Goal: Contribute content: Contribute content

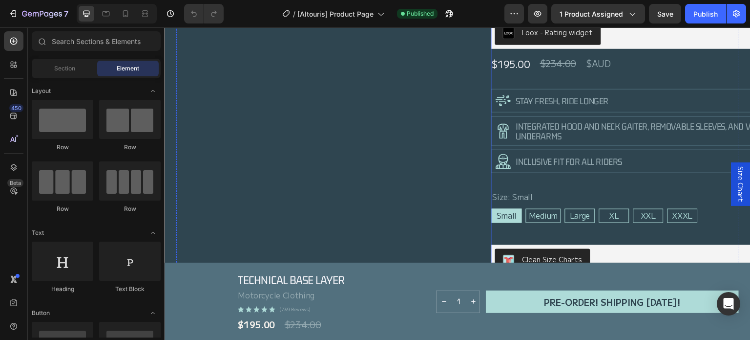
scroll to position [106, 0]
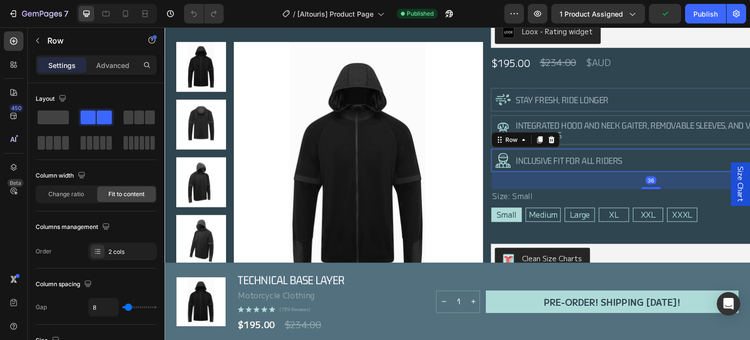
click at [641, 180] on div "36" at bounding box center [651, 180] width 319 height 18
click at [600, 195] on div "Size: Small Small Small Small Medium Medium Medium Large Large Large XL XL XL X…" at bounding box center [600, 206] width 216 height 32
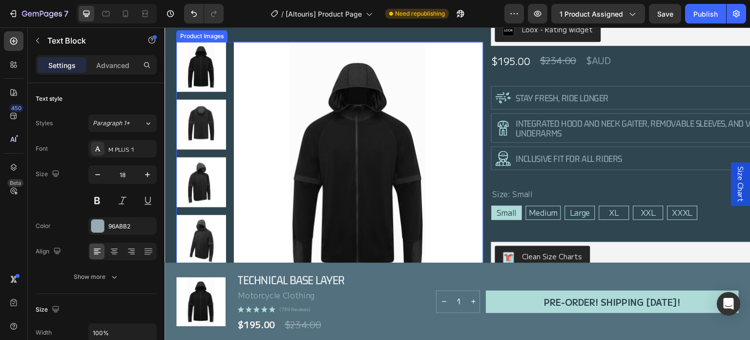
scroll to position [108, 0]
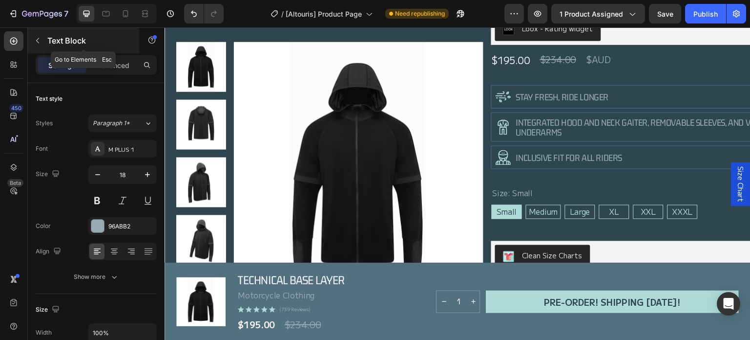
click at [37, 42] on icon "button" at bounding box center [37, 40] width 3 height 5
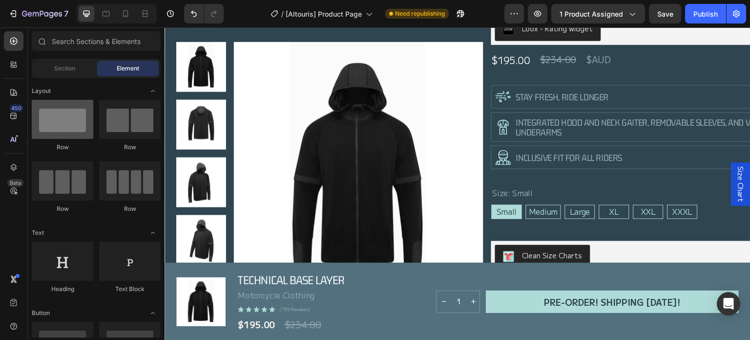
click at [66, 115] on div at bounding box center [63, 119] width 62 height 39
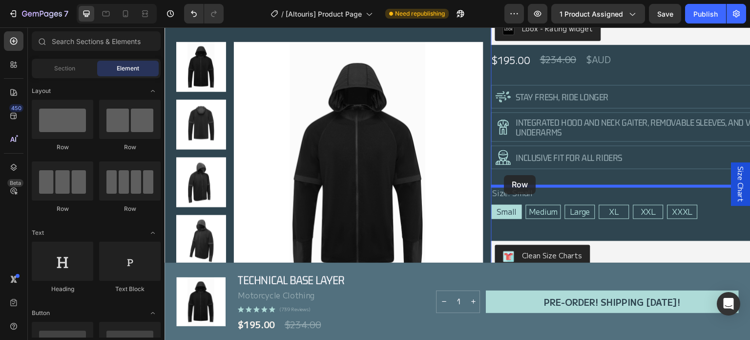
drag, startPoint x: 244, startPoint y: 144, endPoint x: 505, endPoint y: 175, distance: 262.7
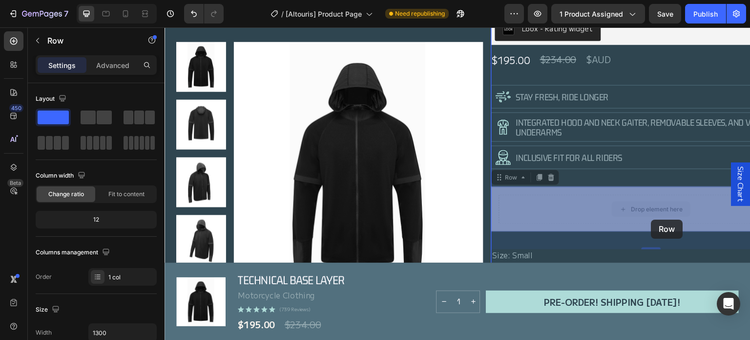
drag, startPoint x: 652, startPoint y: 219, endPoint x: 655, endPoint y: 208, distance: 11.6
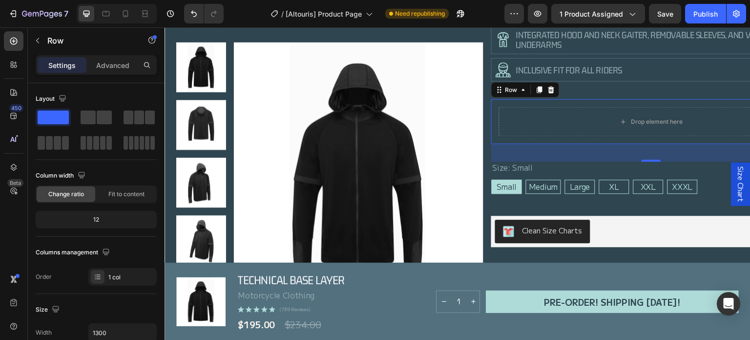
scroll to position [195, 0]
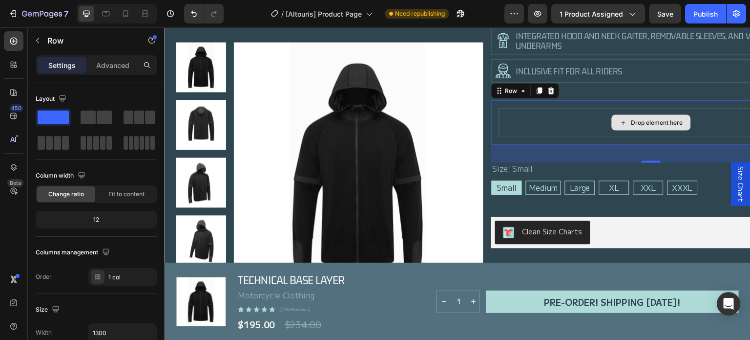
click at [601, 123] on div "Drop element here" at bounding box center [651, 121] width 304 height 29
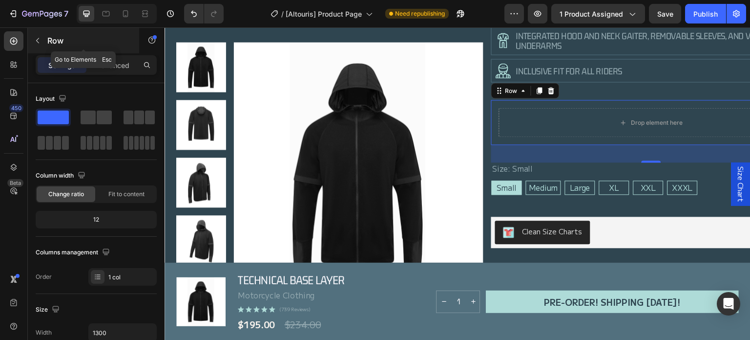
click at [37, 40] on icon "button" at bounding box center [38, 41] width 8 height 8
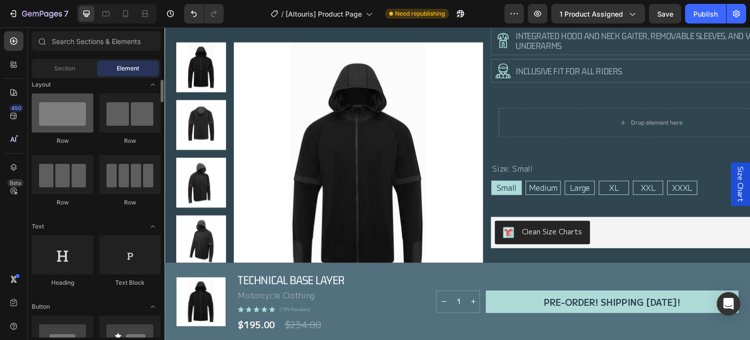
scroll to position [7, 0]
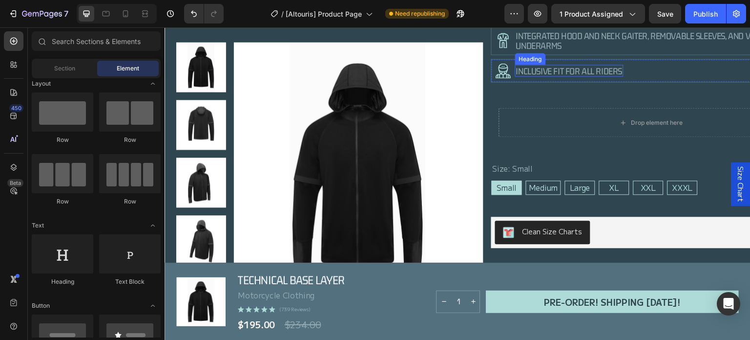
click at [547, 71] on h2 "inclusive fit for all riders" at bounding box center [569, 70] width 108 height 12
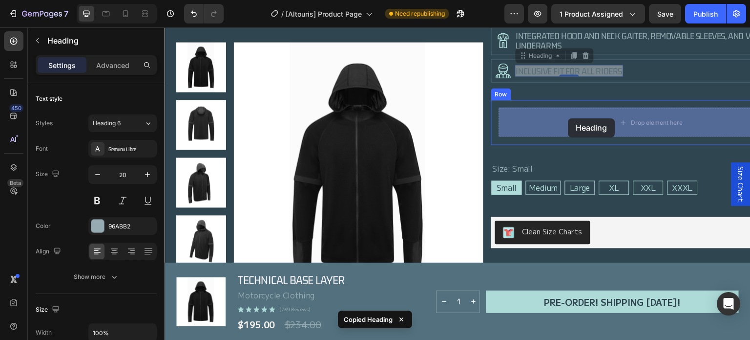
scroll to position [193, 0]
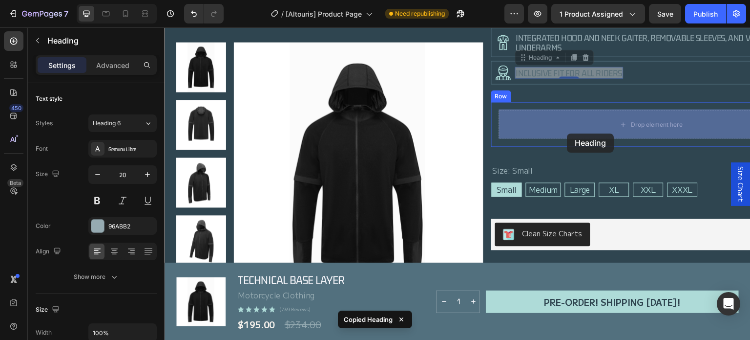
drag, startPoint x: 547, startPoint y: 71, endPoint x: 568, endPoint y: 133, distance: 65.5
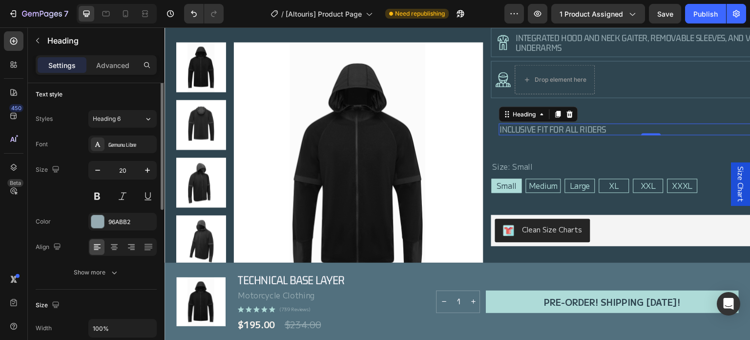
scroll to position [4, 0]
click at [581, 146] on div "Technical Base Layer Product Title Motorcycle Clothing Text Block Loox - Rating…" at bounding box center [651, 172] width 320 height 577
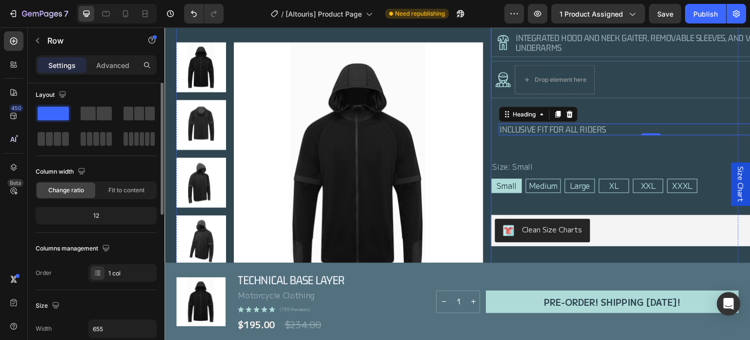
scroll to position [0, 0]
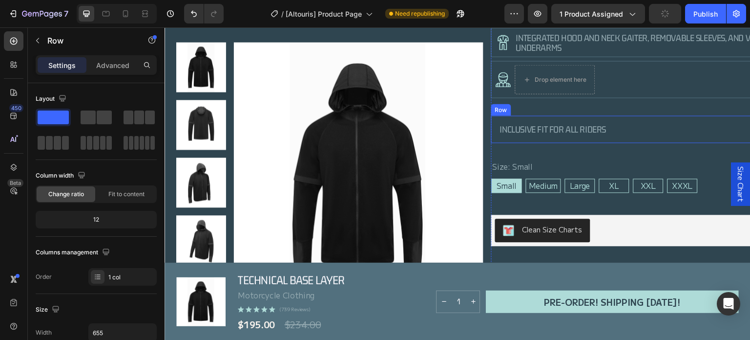
click at [580, 117] on div "inclusive fit for all riders Heading Row" at bounding box center [651, 128] width 320 height 27
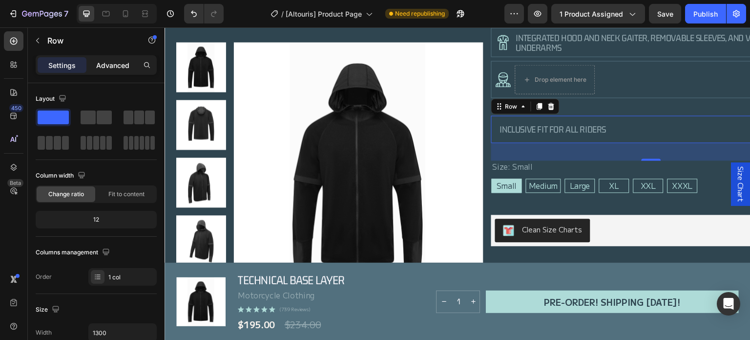
click at [111, 61] on p "Advanced" at bounding box center [112, 65] width 33 height 10
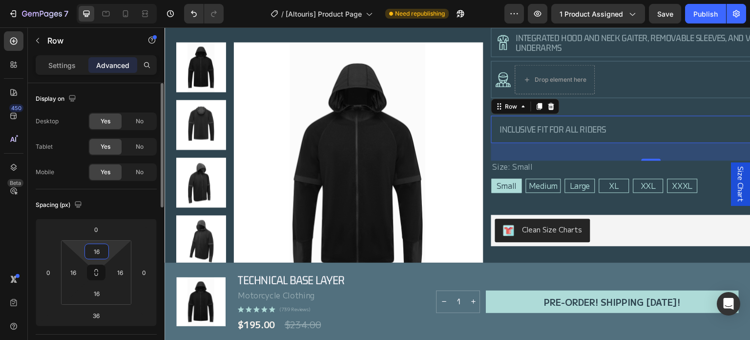
click at [94, 254] on input "16" at bounding box center [97, 251] width 20 height 15
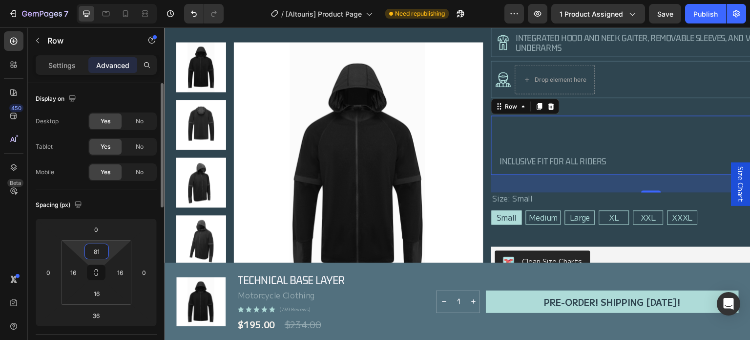
type input "8"
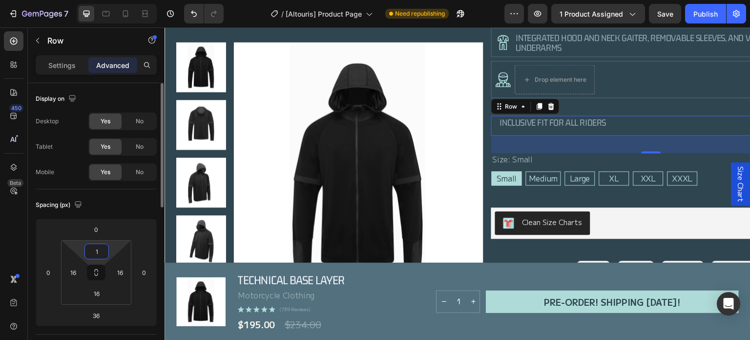
type input "15"
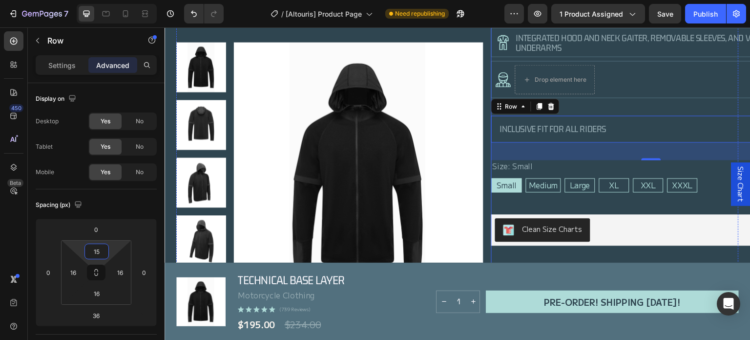
click at [612, 107] on div "Technical Base Layer Product Title Motorcycle Clothing Text Block Loox - Rating…" at bounding box center [651, 172] width 320 height 577
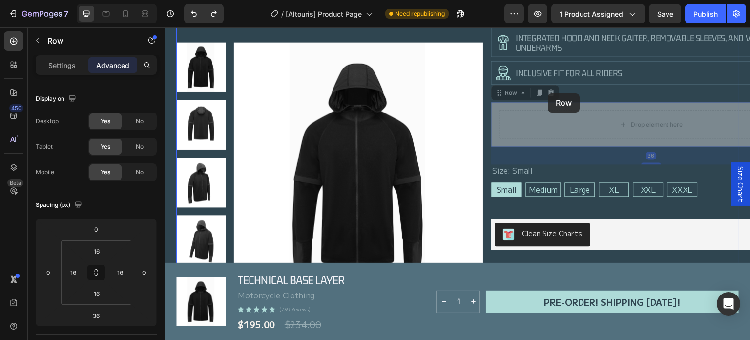
drag, startPoint x: 548, startPoint y: 104, endPoint x: 549, endPoint y: 95, distance: 8.3
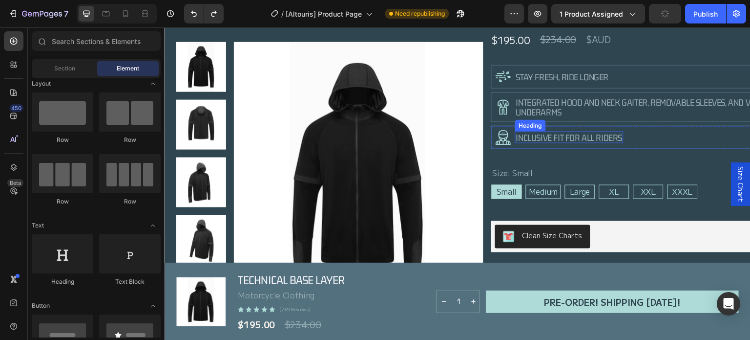
scroll to position [127, 0]
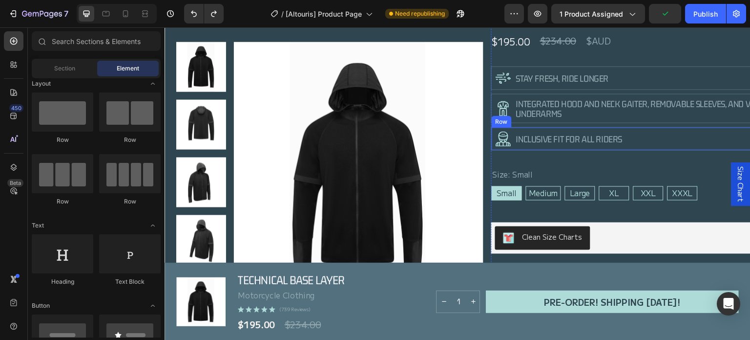
click at [664, 144] on div "Icon inclusive fit for all riders Heading Row" at bounding box center [651, 138] width 320 height 23
click at [541, 128] on div "Icon inclusive fit for all riders Heading Row" at bounding box center [651, 138] width 320 height 23
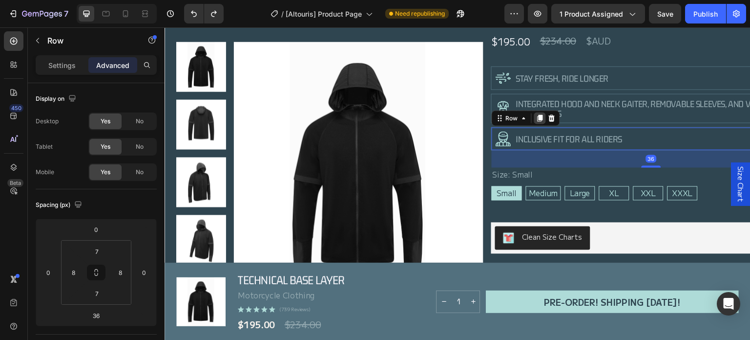
click at [539, 118] on icon at bounding box center [540, 118] width 5 height 7
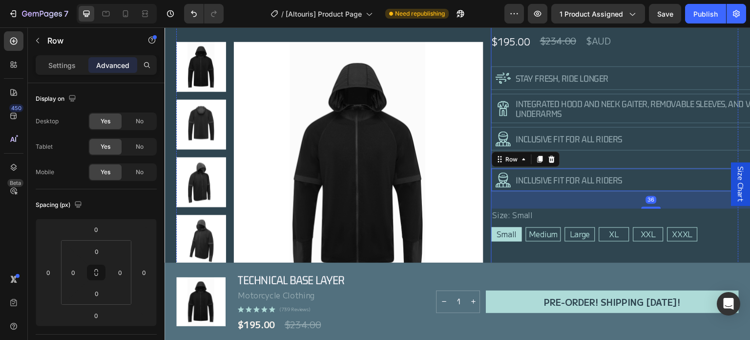
click at [611, 164] on div "Technical Base Layer Product Title Motorcycle Clothing Text Block Loox - Rating…" at bounding box center [651, 231] width 320 height 560
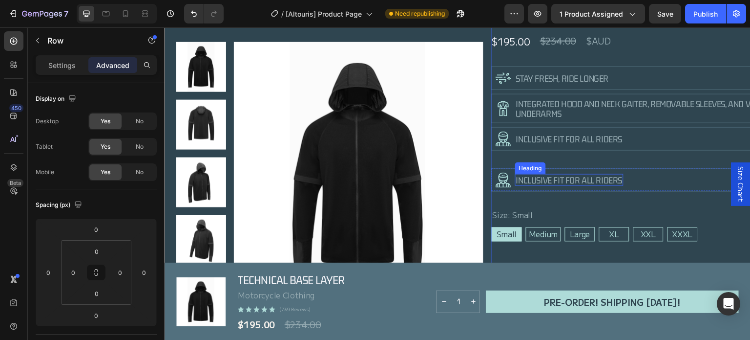
click at [523, 179] on h2 "inclusive fit for all riders" at bounding box center [569, 180] width 108 height 12
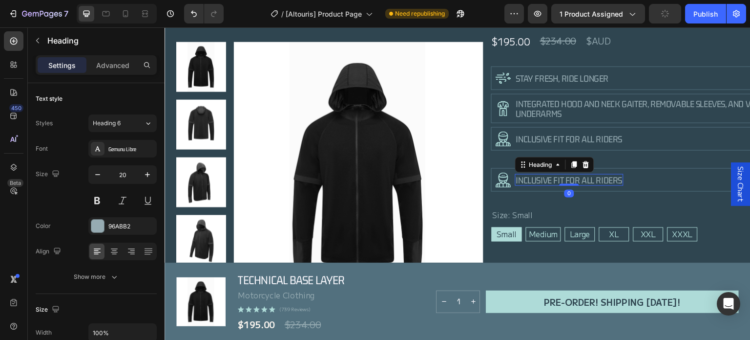
scroll to position [125, 0]
click at [523, 179] on p "inclusive fit for all riders" at bounding box center [569, 182] width 107 height 10
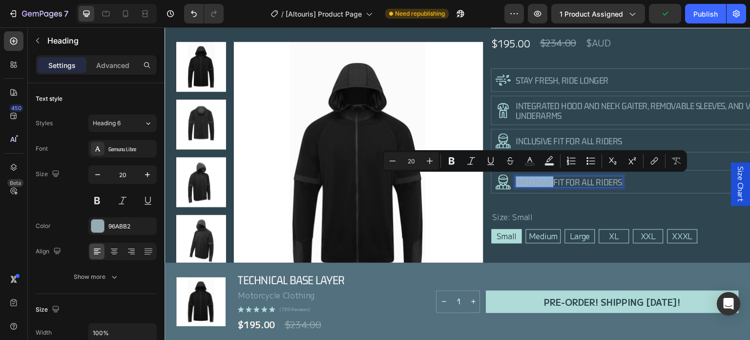
click at [523, 179] on p "inclusive fit for all riders" at bounding box center [569, 182] width 107 height 10
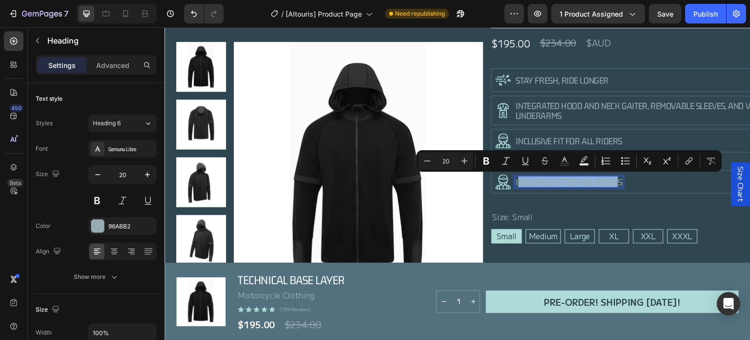
drag, startPoint x: 518, startPoint y: 180, endPoint x: 617, endPoint y: 177, distance: 99.2
click at [617, 177] on p "inclusive fit for all riders" at bounding box center [569, 182] width 107 height 10
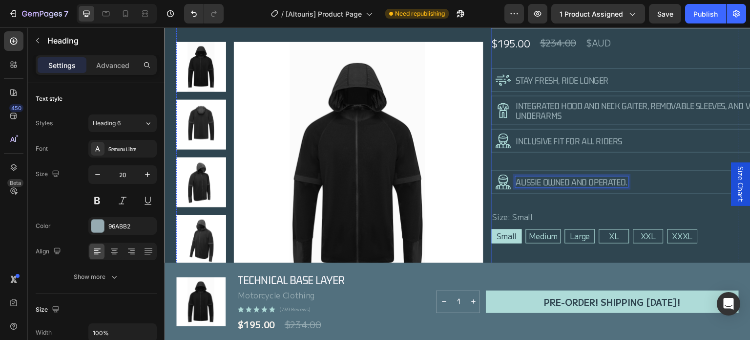
click at [552, 163] on div "Technical Base Layer Product Title Motorcycle Clothing Text Block Loox - Rating…" at bounding box center [651, 233] width 320 height 560
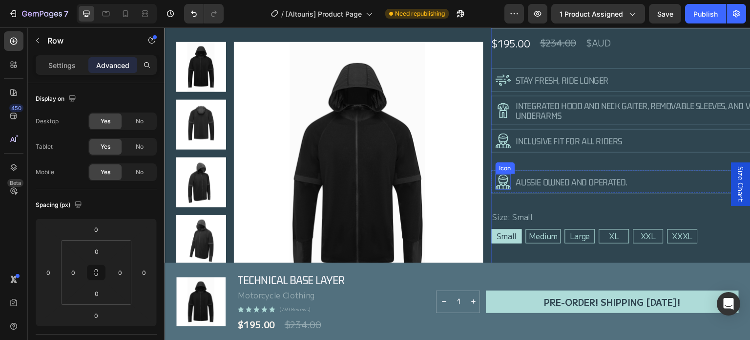
click at [507, 179] on icon at bounding box center [503, 179] width 9 height 1
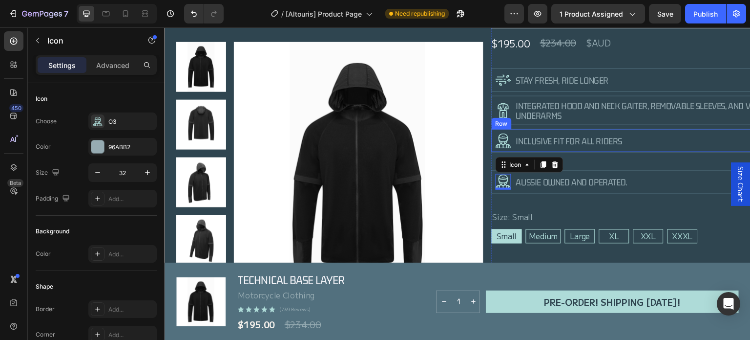
click at [657, 134] on div "Icon inclusive fit for all riders Heading Row" at bounding box center [651, 140] width 320 height 23
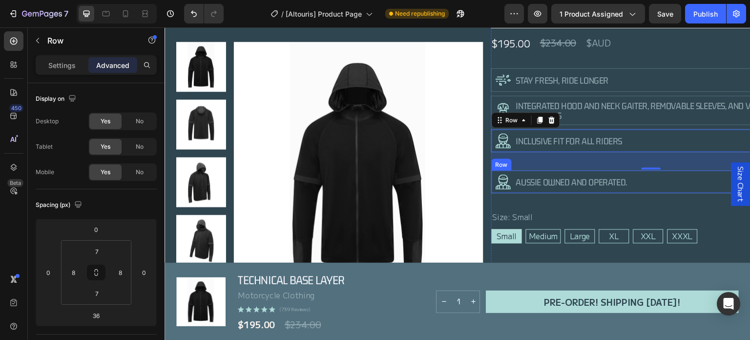
click at [645, 178] on div "Icon AUSSIE OWNED AND OPERATED. Heading Row" at bounding box center [651, 181] width 320 height 23
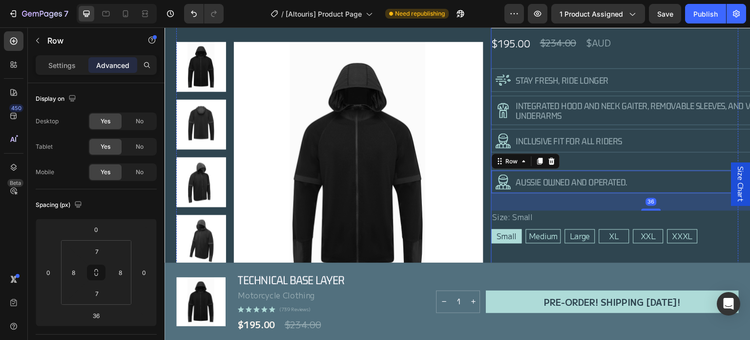
click at [641, 163] on div "Technical Base Layer Product Title Motorcycle Clothing Text Block Loox - Rating…" at bounding box center [651, 233] width 320 height 560
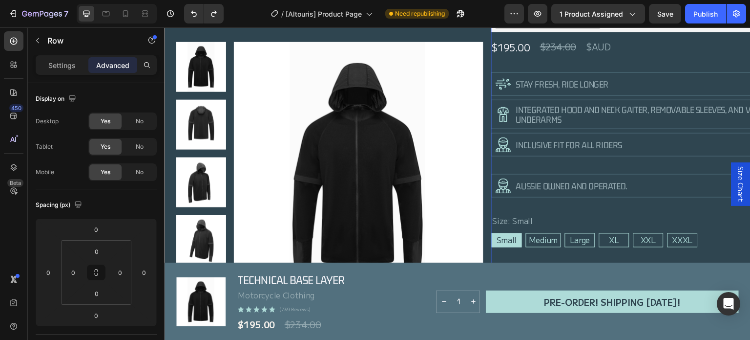
scroll to position [119, 0]
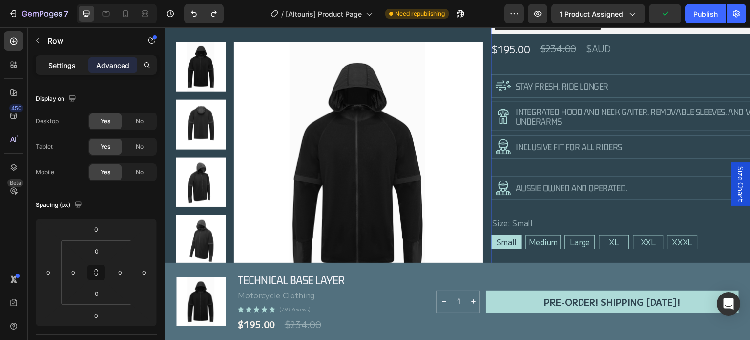
click at [63, 65] on p "Settings" at bounding box center [61, 65] width 27 height 10
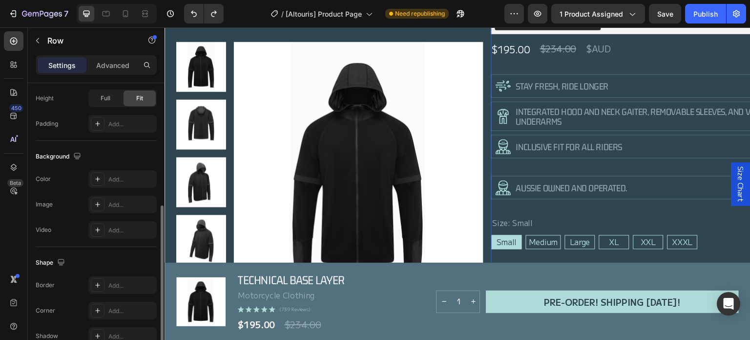
scroll to position [258, 0]
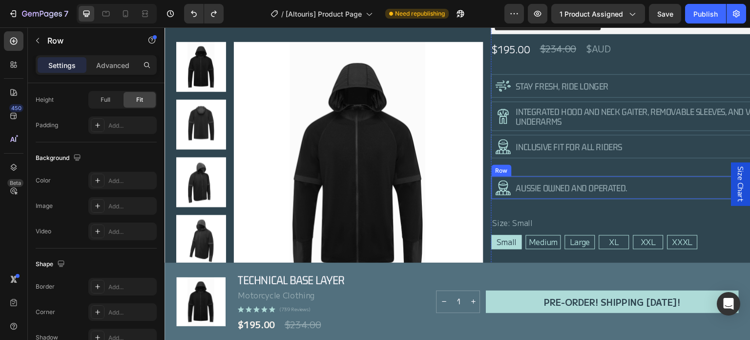
click at [654, 188] on div "Icon AUSSIE OWNED AND OPERATED. Heading Row" at bounding box center [651, 187] width 320 height 23
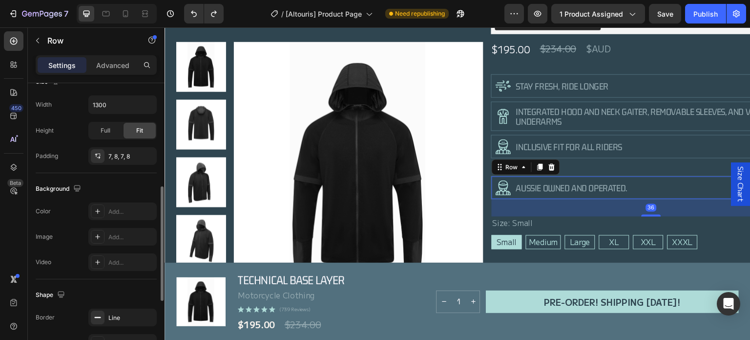
scroll to position [258, 0]
drag, startPoint x: 650, startPoint y: 188, endPoint x: 628, endPoint y: 185, distance: 21.7
click at [628, 185] on div "Icon AUSSIE OWNED AND OPERATED. Heading Row 36" at bounding box center [651, 187] width 320 height 23
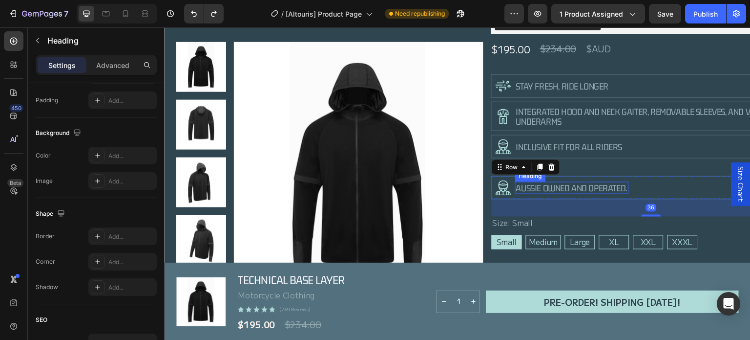
scroll to position [0, 0]
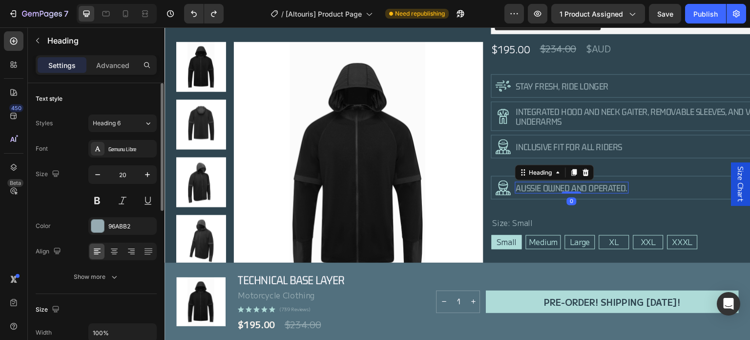
click at [625, 186] on h2 "AUSSIE OWNED AND OPERATED." at bounding box center [572, 188] width 114 height 12
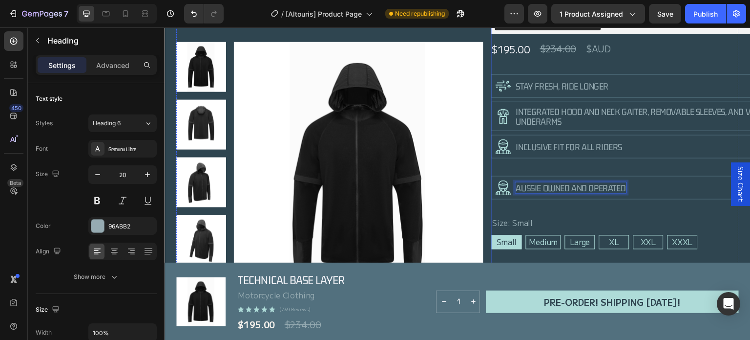
click at [650, 213] on div "Technical Base Layer Product Title Motorcycle Clothing Text Block Loox - Rating…" at bounding box center [651, 238] width 320 height 560
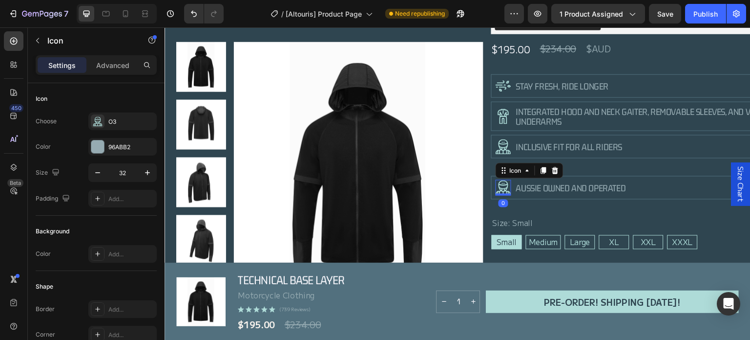
click at [505, 181] on icon at bounding box center [503, 186] width 9 height 11
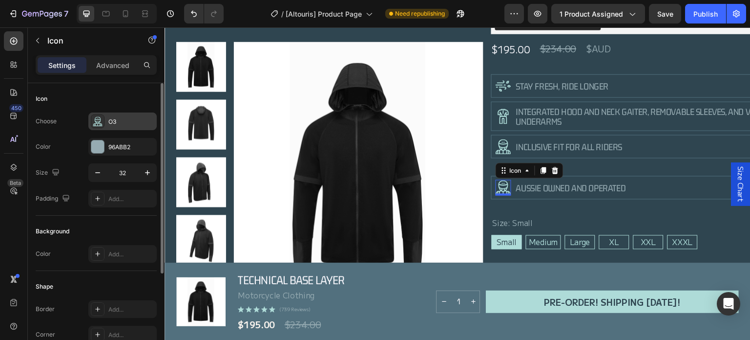
click at [120, 125] on div "O3" at bounding box center [131, 121] width 46 height 9
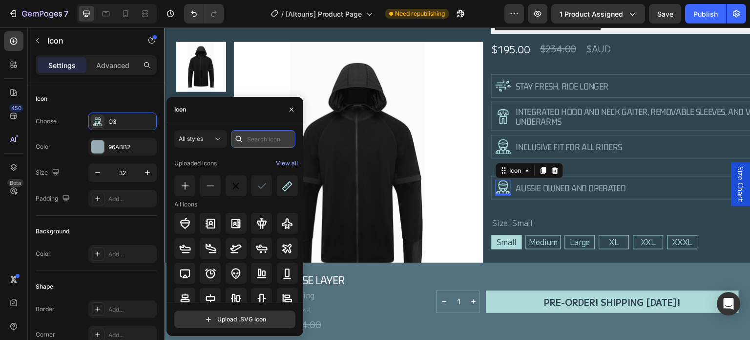
click at [248, 141] on input "text" at bounding box center [263, 139] width 64 height 18
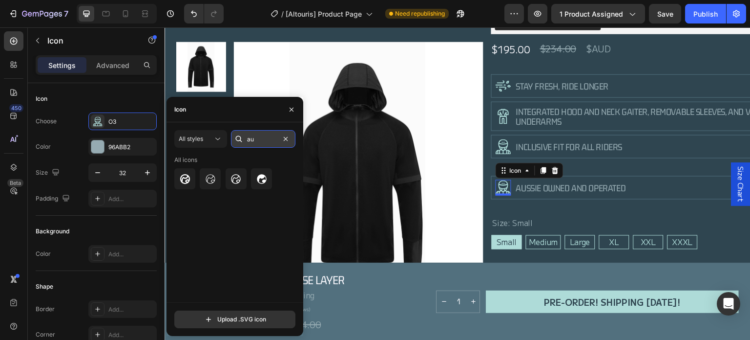
type input "a"
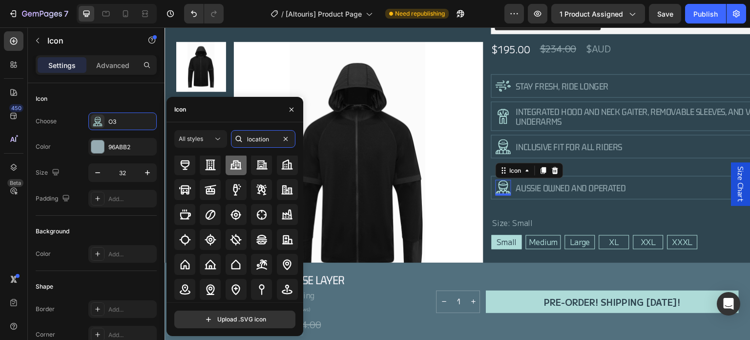
scroll to position [67, 0]
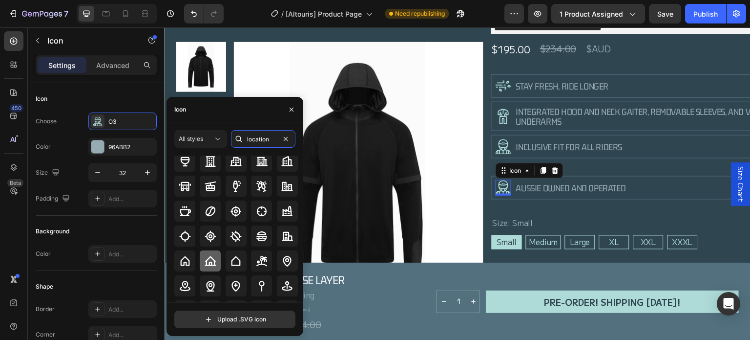
type input "location"
click at [203, 256] on div at bounding box center [210, 260] width 21 height 21
click at [564, 209] on div "Technical Base Layer Product Title Motorcycle Clothing Text Block Loox - Rating…" at bounding box center [651, 238] width 320 height 560
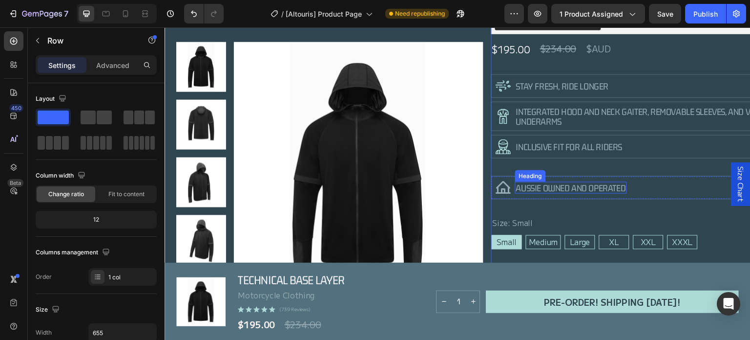
click at [555, 183] on p "AUSSIE OWNED AND OPERATED" at bounding box center [571, 188] width 110 height 10
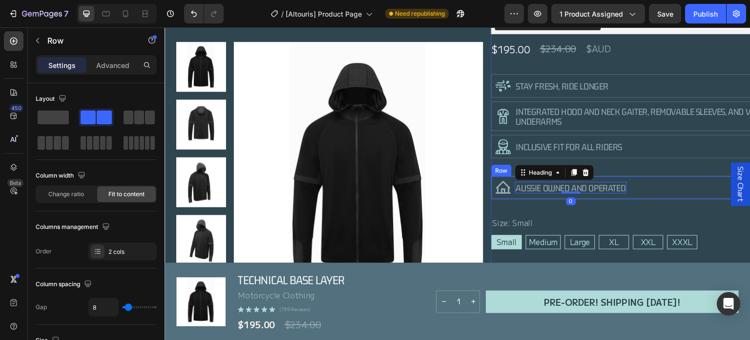
click at [641, 185] on div "Icon AUSSIE OWNED AND OPERATED Heading 0 Row" at bounding box center [651, 187] width 320 height 23
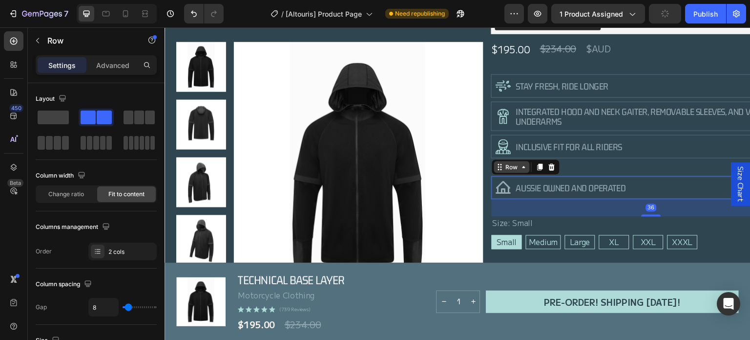
click at [525, 166] on icon at bounding box center [524, 167] width 3 height 2
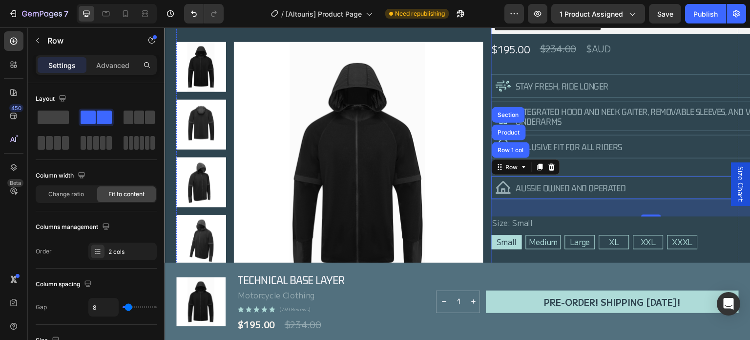
click at [616, 163] on div "Technical Base Layer Product Title Motorcycle Clothing Text Block Loox - Rating…" at bounding box center [651, 238] width 320 height 560
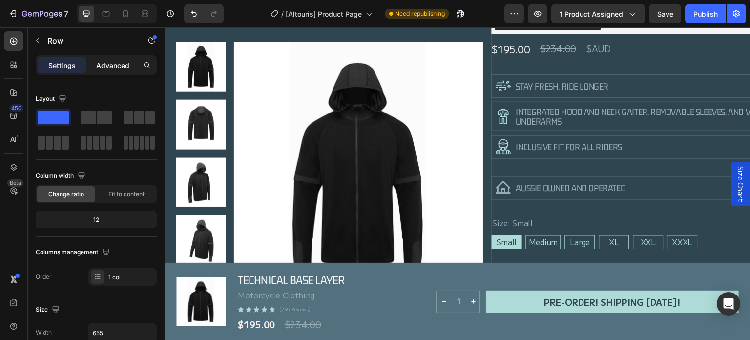
click at [115, 62] on p "Advanced" at bounding box center [112, 65] width 33 height 10
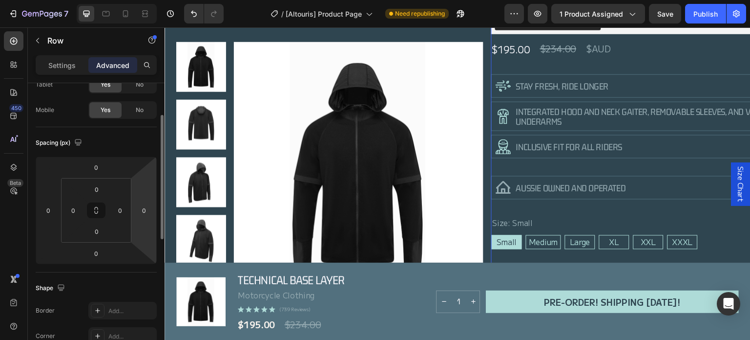
scroll to position [62, 0]
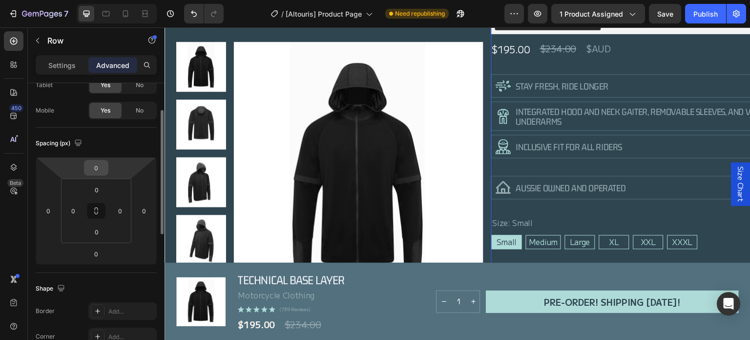
click at [101, 168] on input "0" at bounding box center [96, 167] width 20 height 15
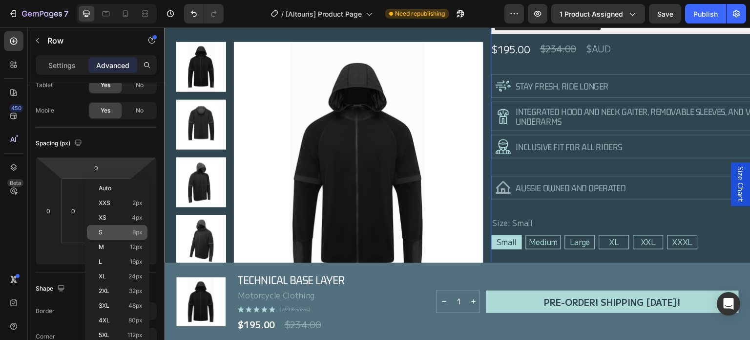
click at [134, 230] on span "8px" at bounding box center [137, 232] width 10 height 7
type input "8"
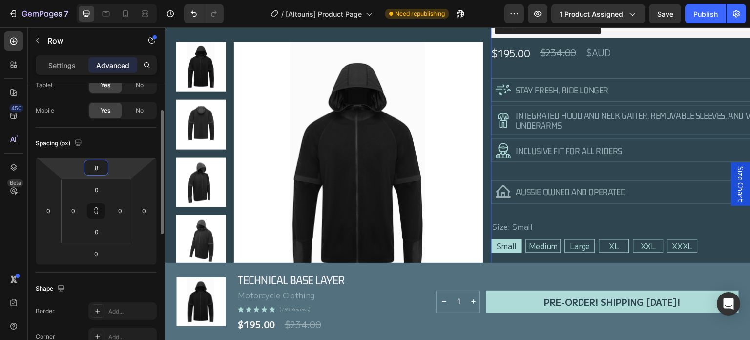
click at [98, 164] on input "8" at bounding box center [96, 167] width 20 height 15
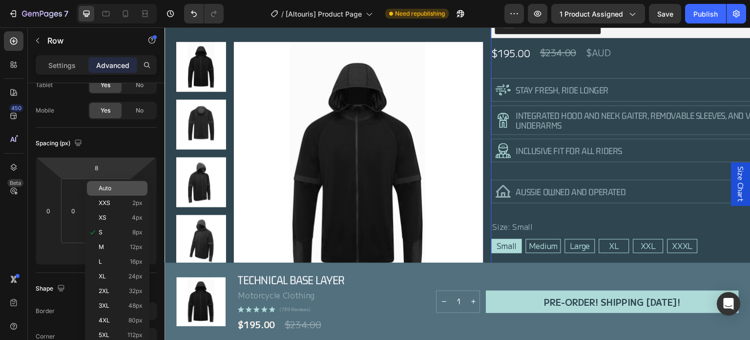
click at [109, 187] on span "Auto" at bounding box center [105, 188] width 13 height 7
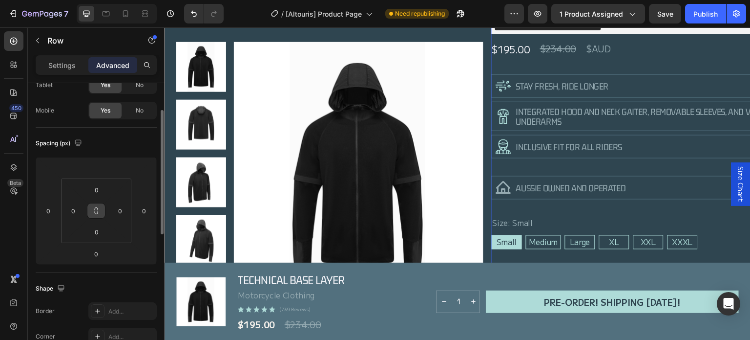
click at [98, 205] on button at bounding box center [96, 211] width 19 height 16
click at [98, 207] on icon at bounding box center [96, 211] width 8 height 8
click at [555, 170] on div "Technical Base Layer Product Title Motorcycle Clothing Text Block Loox - Rating…" at bounding box center [651, 238] width 320 height 560
click at [556, 180] on div "AUSSIE OWNED AND OPERATED Heading" at bounding box center [571, 188] width 112 height 16
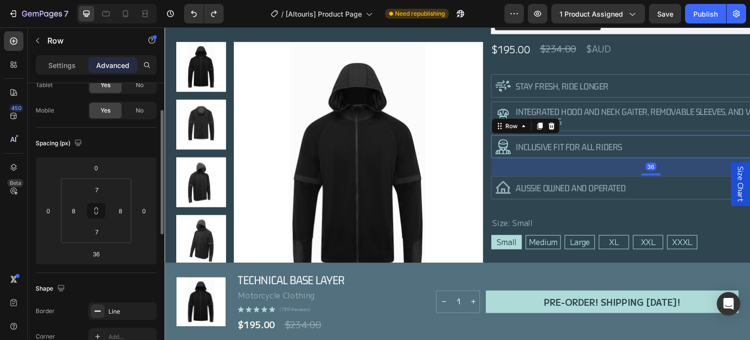
click at [590, 153] on div "inclusive fit for all riders Heading" at bounding box center [569, 147] width 108 height 16
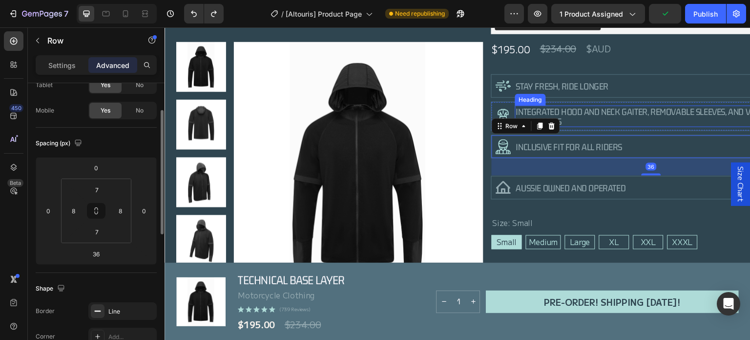
click at [600, 121] on h2 "Integrated hood and neck gaiter, removable sleeves, and vented underarms" at bounding box center [661, 116] width 292 height 21
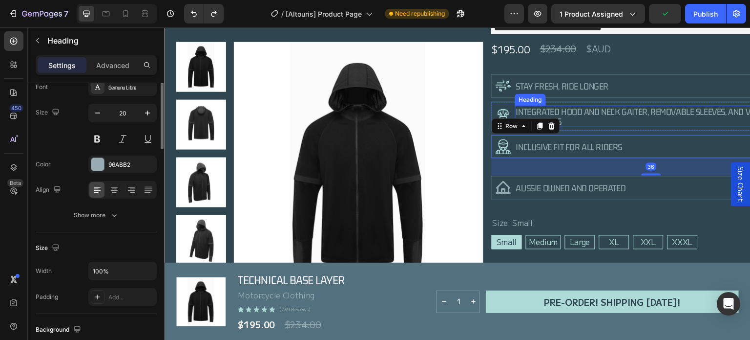
scroll to position [0, 0]
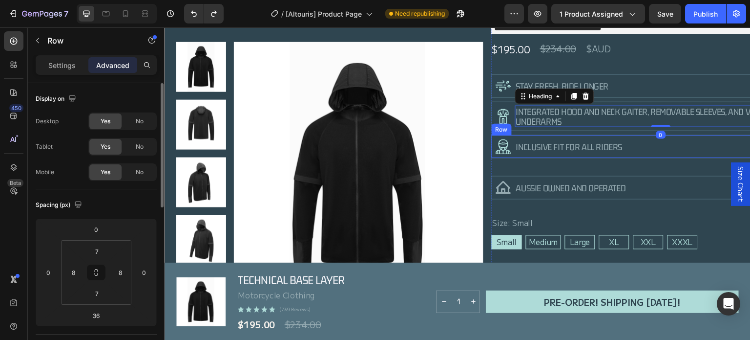
click at [597, 135] on div "Icon inclusive fit for all riders Heading Row" at bounding box center [651, 146] width 320 height 23
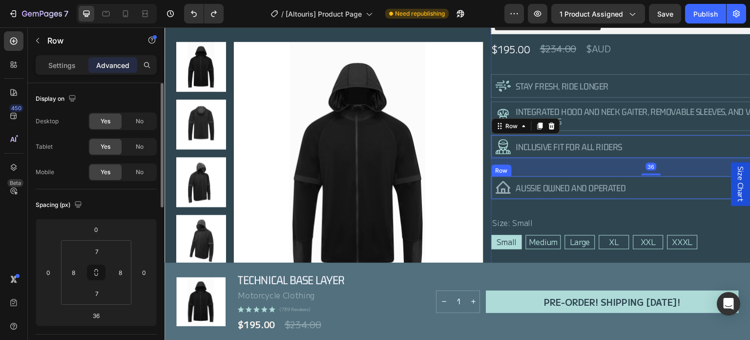
click at [599, 180] on div "AUSSIE OWNED AND OPERATED Heading" at bounding box center [571, 188] width 112 height 16
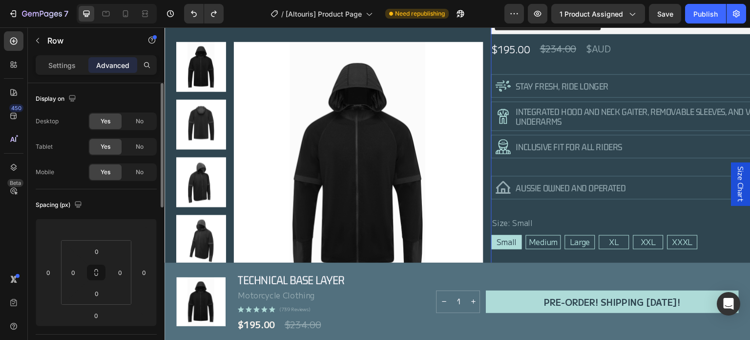
click at [598, 172] on div "Technical Base Layer Product Title Motorcycle Clothing Text Block Loox - Rating…" at bounding box center [651, 238] width 320 height 560
click at [60, 70] on div "Settings" at bounding box center [62, 65] width 49 height 16
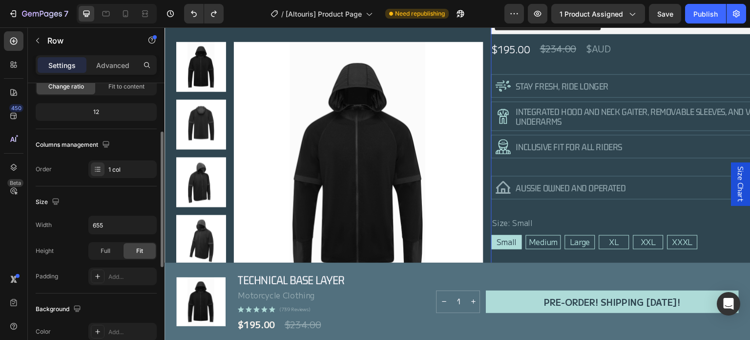
scroll to position [108, 0]
click at [99, 169] on icon at bounding box center [98, 169] width 8 height 8
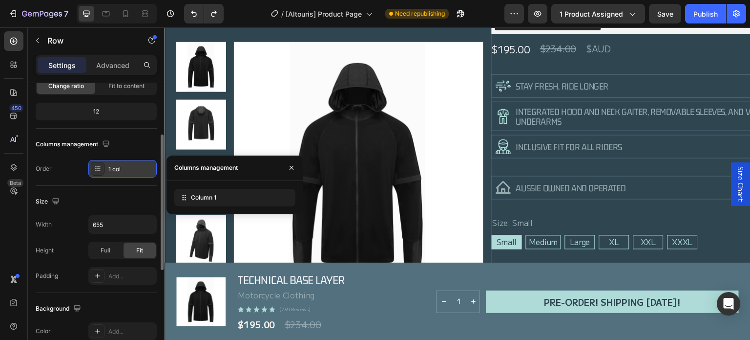
click at [99, 169] on icon at bounding box center [98, 169] width 8 height 8
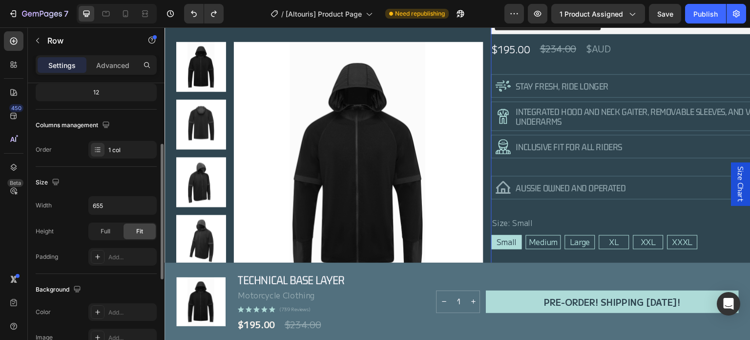
scroll to position [138, 0]
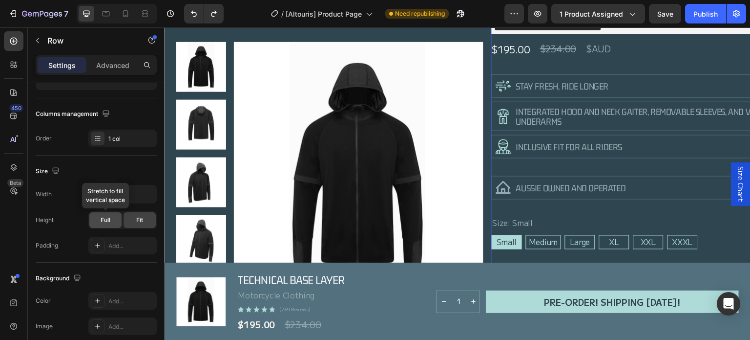
click at [107, 218] on span "Full" at bounding box center [106, 219] width 10 height 9
click at [142, 213] on div "Fit" at bounding box center [140, 220] width 32 height 16
click at [117, 242] on div "Add..." at bounding box center [131, 245] width 46 height 9
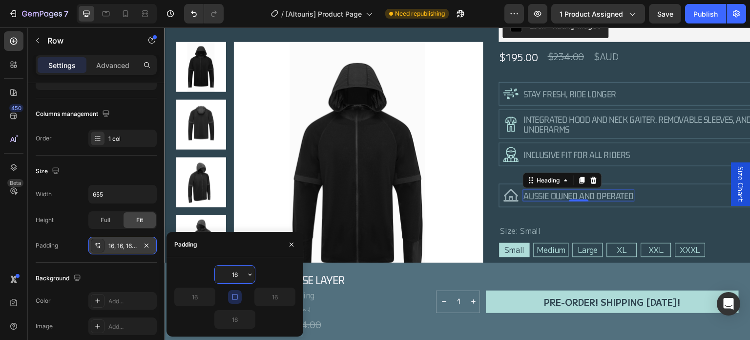
click at [570, 193] on h2 "AUSSIE OWNED AND OPERATED" at bounding box center [579, 196] width 112 height 12
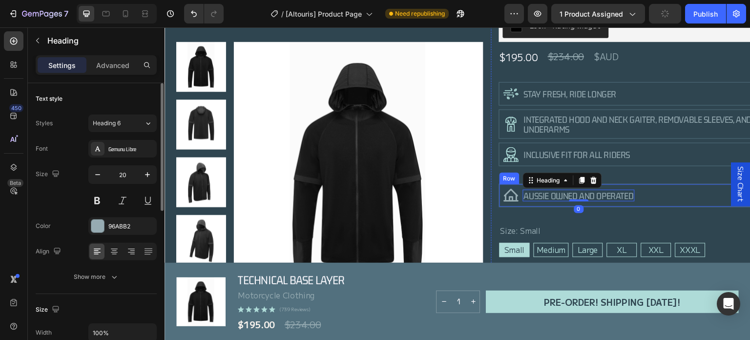
click at [649, 194] on div "Icon AUSSIE OWNED AND OPERATED Heading 0 Row" at bounding box center [651, 195] width 304 height 23
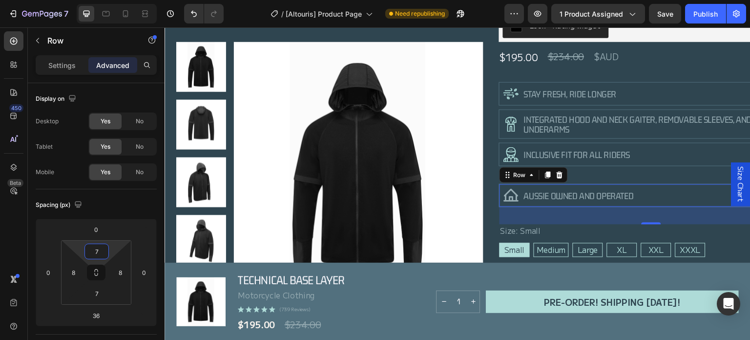
click at [102, 252] on input "7" at bounding box center [97, 251] width 20 height 15
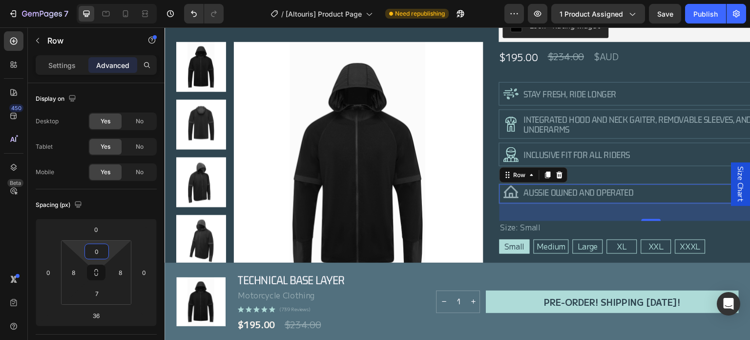
type input "7"
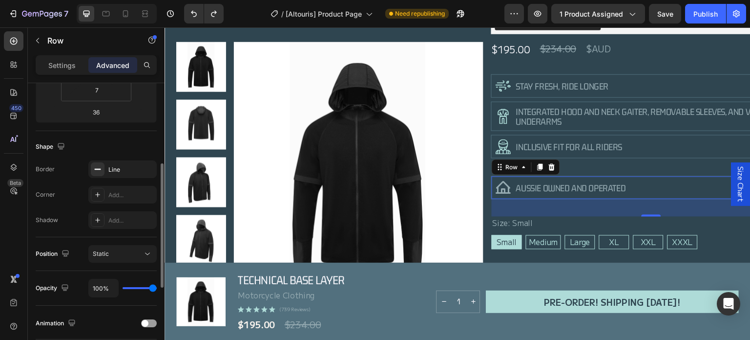
scroll to position [206, 0]
click at [147, 247] on icon at bounding box center [148, 251] width 10 height 10
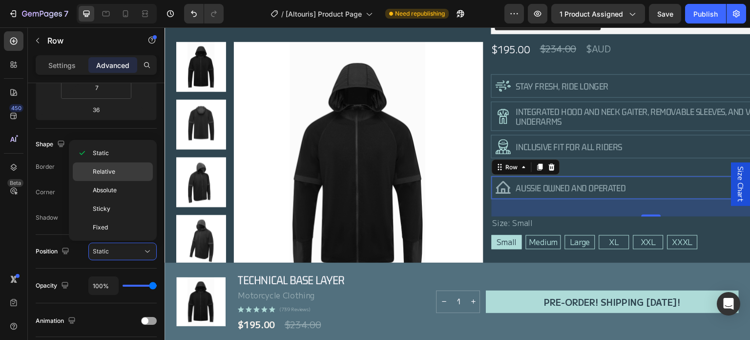
click at [128, 172] on p "Relative" at bounding box center [121, 171] width 56 height 9
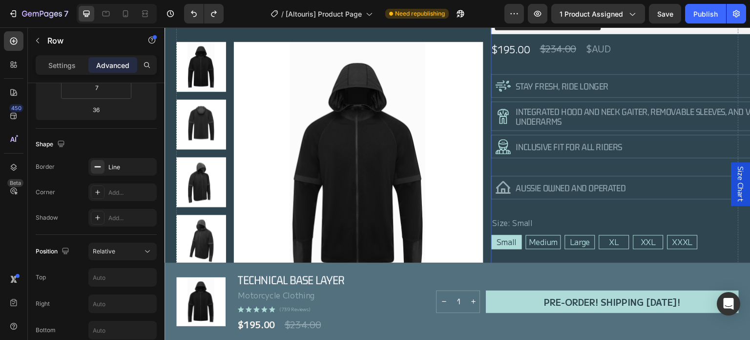
click at [592, 209] on div "Technical Base Layer Product Title Motorcycle Clothing Text Block Loox - Rating…" at bounding box center [651, 238] width 320 height 560
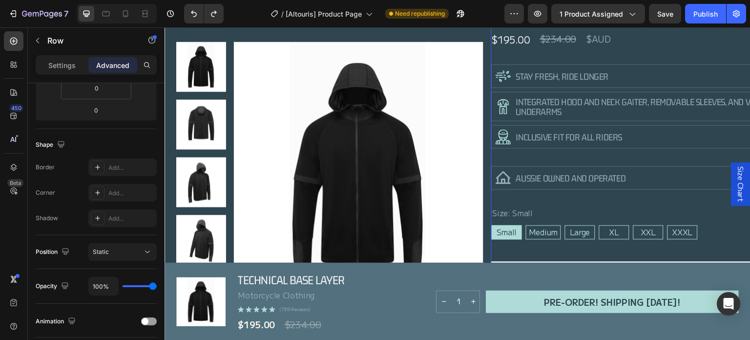
scroll to position [126, 0]
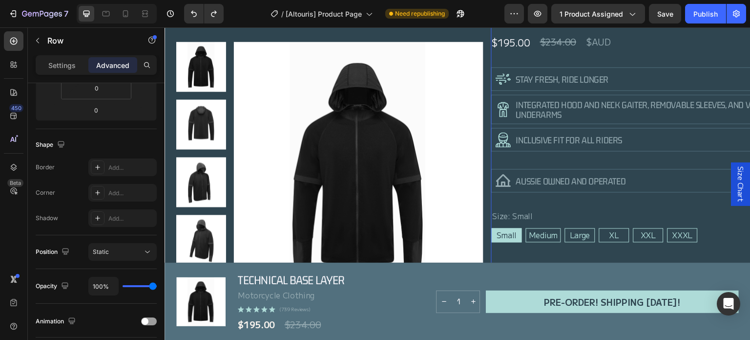
click at [491, 160] on div "Technical Base Layer Product Title Motorcycle Clothing Text Block Loox - Rating…" at bounding box center [651, 232] width 320 height 560
click at [499, 158] on div "Technical Base Layer Product Title Motorcycle Clothing Text Block Loox - Rating…" at bounding box center [651, 232] width 320 height 560
click at [53, 72] on div "Settings" at bounding box center [62, 65] width 49 height 16
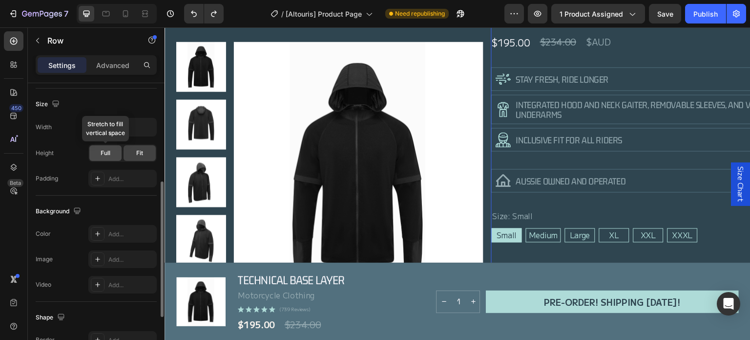
click at [103, 149] on span "Full" at bounding box center [106, 153] width 10 height 9
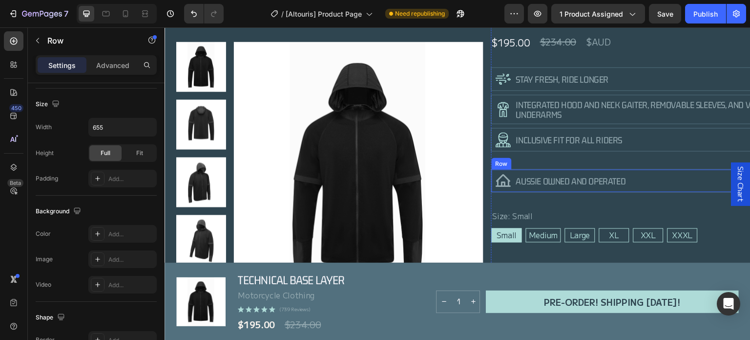
click at [686, 180] on div "Icon AUSSIE OWNED AND OPERATED Heading Row" at bounding box center [651, 180] width 320 height 23
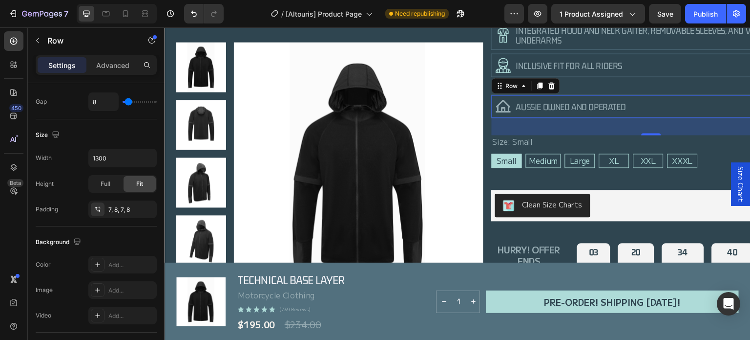
scroll to position [164, 0]
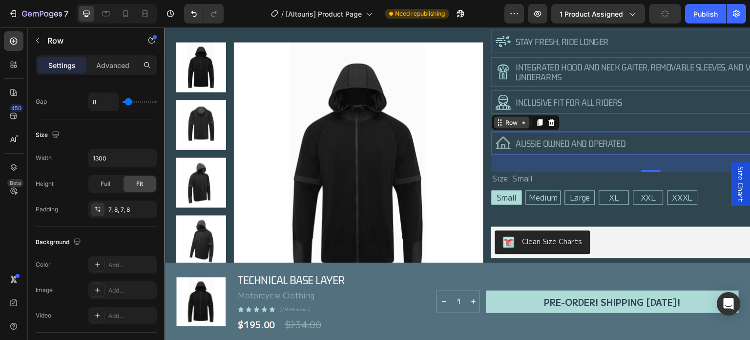
click at [525, 122] on icon at bounding box center [524, 122] width 3 height 2
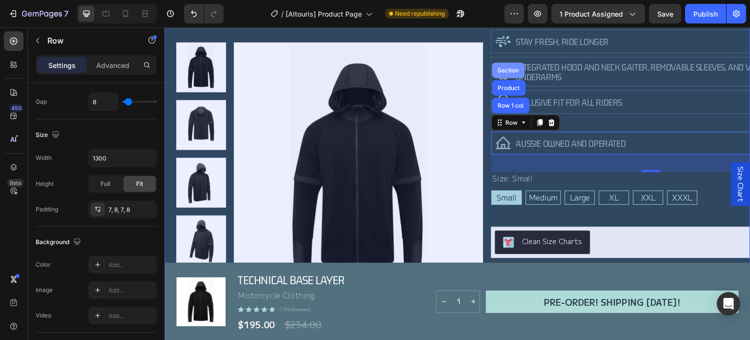
click at [506, 72] on div "Section" at bounding box center [508, 70] width 33 height 16
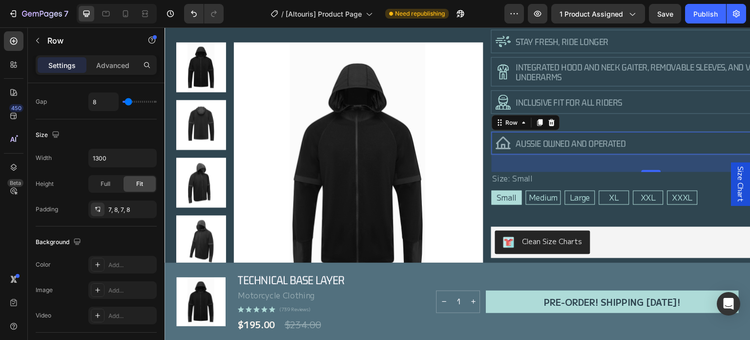
scroll to position [0, 0]
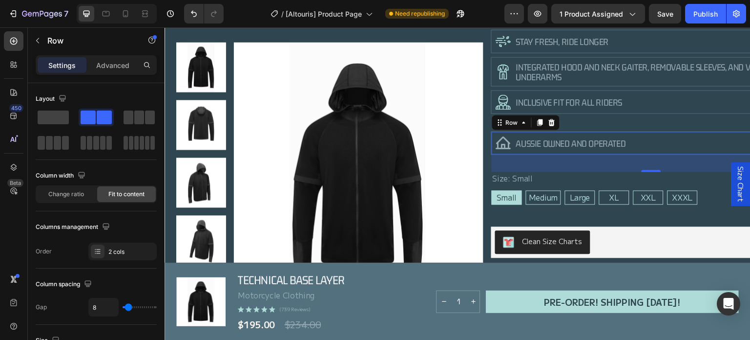
click at [669, 140] on div "Icon AUSSIE OWNED AND OPERATED Heading Row 36" at bounding box center [651, 142] width 320 height 23
click at [660, 122] on div "Technical Base Layer Product Title Motorcycle Clothing Text Block Loox - Rating…" at bounding box center [651, 194] width 320 height 560
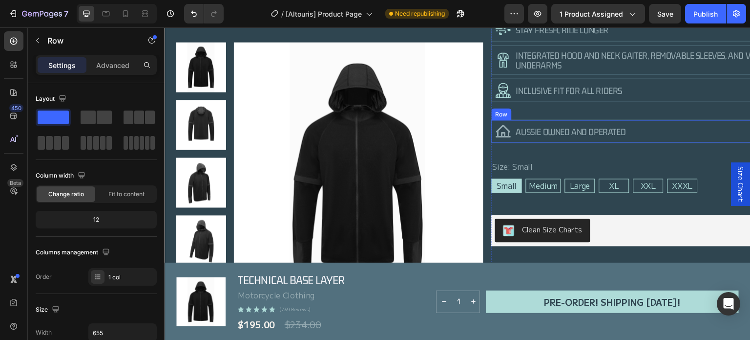
scroll to position [170, 0]
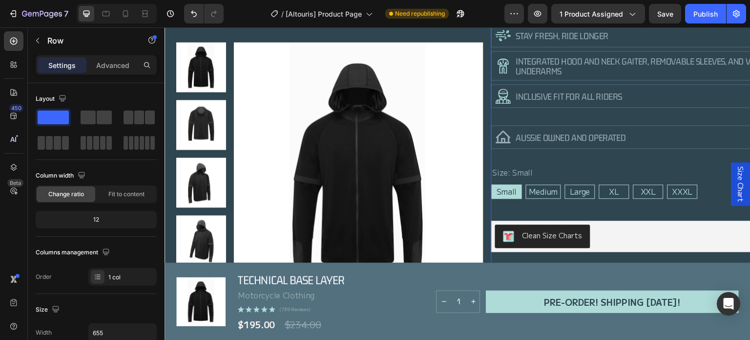
click at [646, 112] on div "Technical Base Layer Product Title Motorcycle Clothing Text Block Loox - Rating…" at bounding box center [651, 188] width 320 height 560
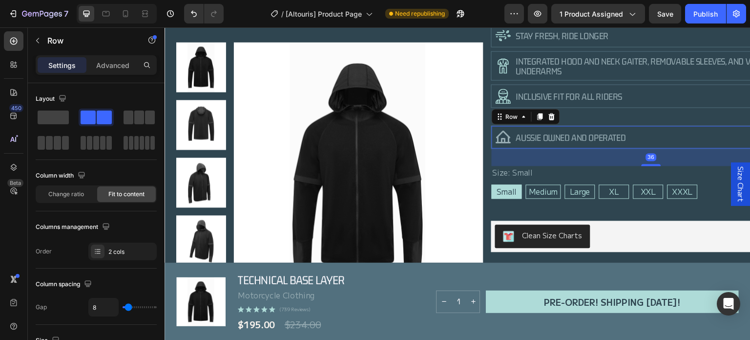
click at [655, 136] on div "Icon AUSSIE OWNED AND OPERATED Heading Row 36" at bounding box center [651, 136] width 320 height 23
click at [104, 69] on p "Advanced" at bounding box center [112, 65] width 33 height 10
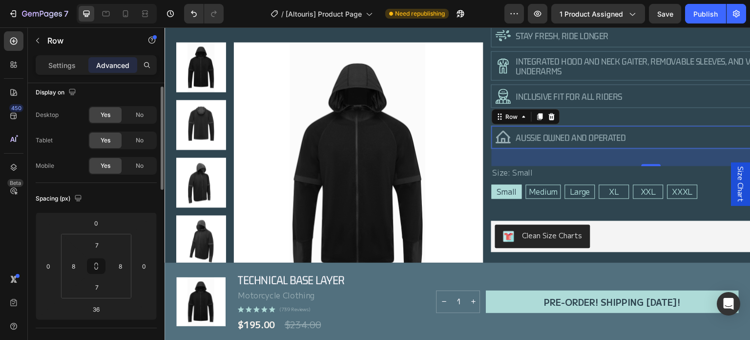
scroll to position [7, 0]
click at [100, 225] on input "0" at bounding box center [96, 221] width 20 height 15
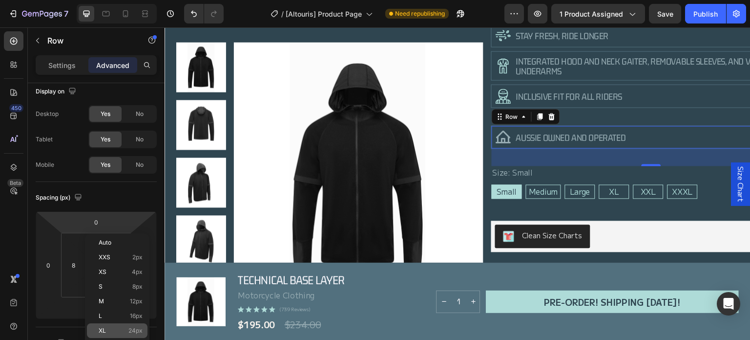
click at [138, 325] on div "XL 24px" at bounding box center [117, 330] width 61 height 15
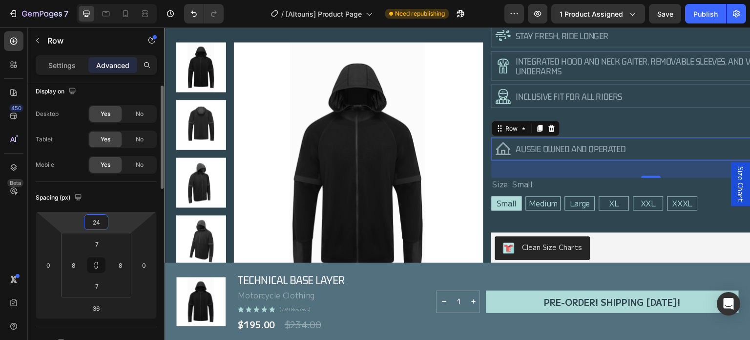
click at [102, 0] on html "7 Version history / [Altouris] Product Page Need republishing Preview 1 product…" at bounding box center [375, 0] width 750 height 0
type input "0"
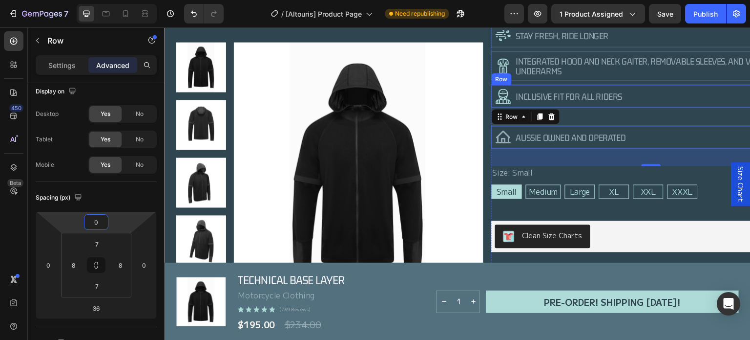
click at [675, 95] on div "Icon inclusive fit for all riders Heading Row" at bounding box center [651, 95] width 320 height 23
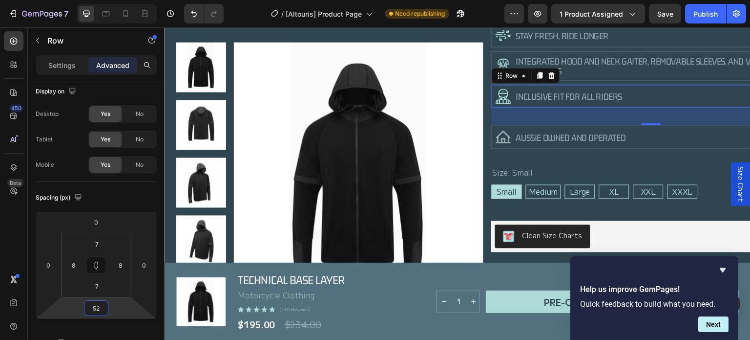
click at [95, 0] on html "7 Version history / [Altouris] Product Page Need republishing Preview 1 product…" at bounding box center [375, 0] width 750 height 0
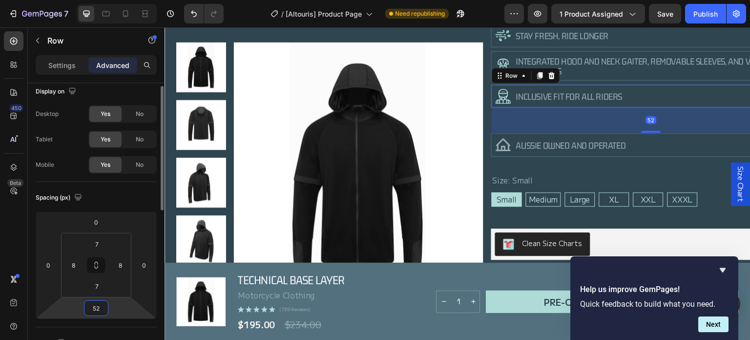
click at [95, 312] on input "52" at bounding box center [96, 307] width 20 height 15
click at [96, 312] on input "52" at bounding box center [96, 307] width 20 height 15
drag, startPoint x: 100, startPoint y: 311, endPoint x: 88, endPoint y: 308, distance: 12.0
click at [88, 308] on input "52" at bounding box center [96, 307] width 20 height 15
type input "8"
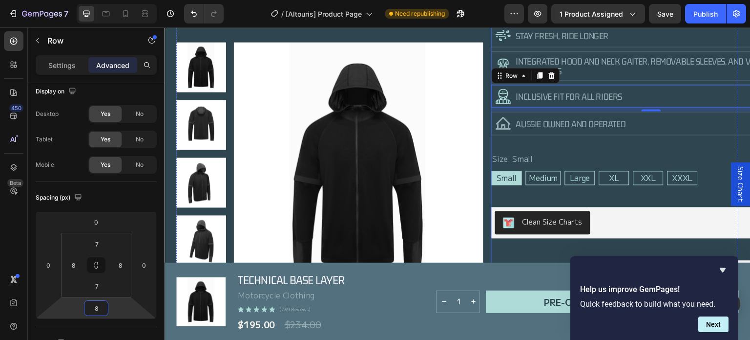
click at [591, 145] on div "Technical Base Layer Product Title Motorcycle Clothing Text Block Loox - Rating…" at bounding box center [651, 181] width 320 height 546
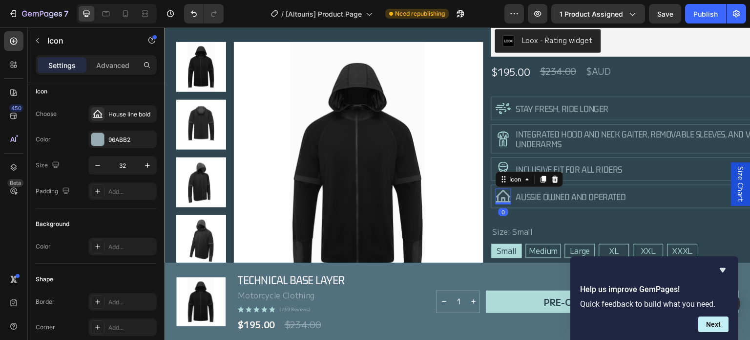
scroll to position [0, 0]
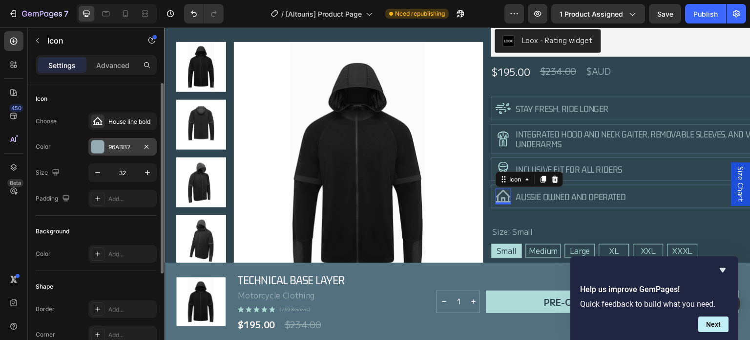
click at [128, 146] on div "96ABB2" at bounding box center [122, 147] width 28 height 9
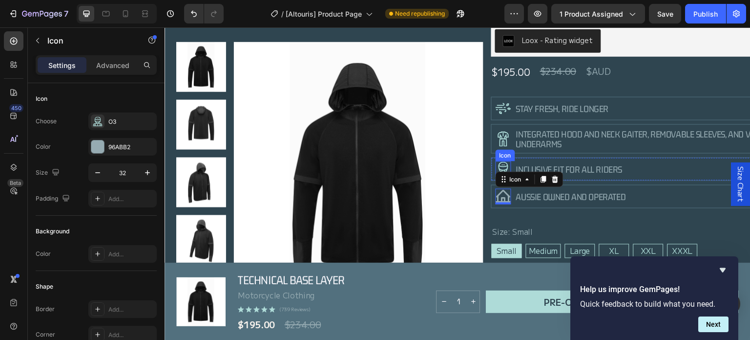
click at [503, 163] on icon at bounding box center [504, 169] width 16 height 16
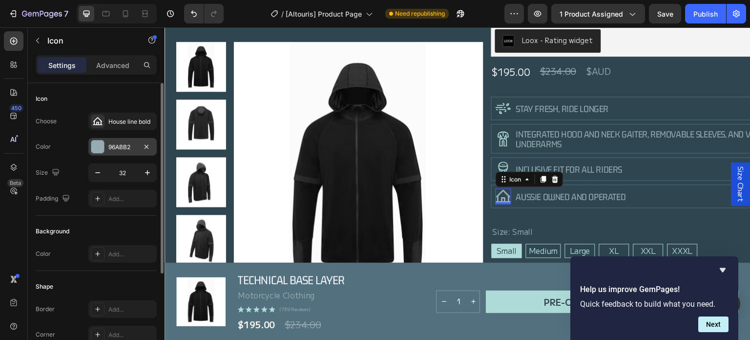
click at [98, 146] on div at bounding box center [97, 146] width 13 height 13
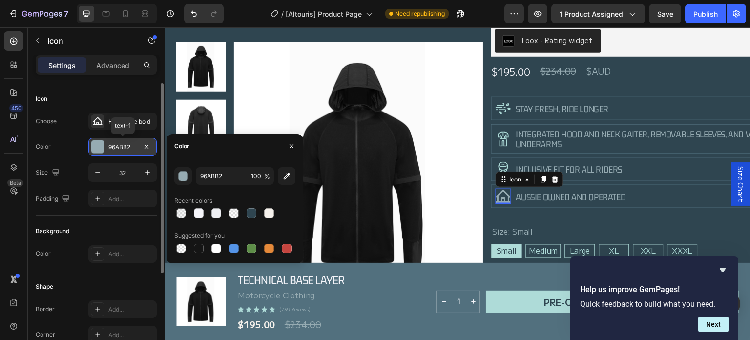
click at [98, 146] on div at bounding box center [97, 146] width 13 height 13
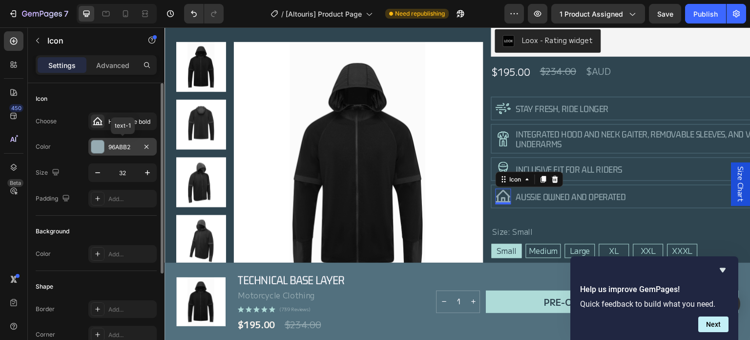
click at [98, 146] on div at bounding box center [97, 146] width 13 height 13
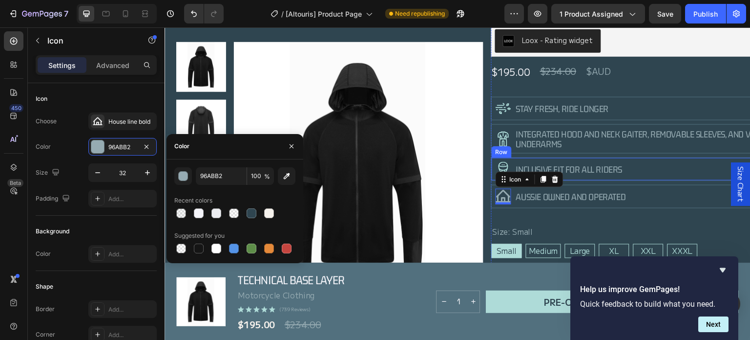
click at [616, 154] on div "Technical Base Layer Product Title Motorcycle Clothing Text Block Loox - Rating…" at bounding box center [651, 254] width 320 height 546
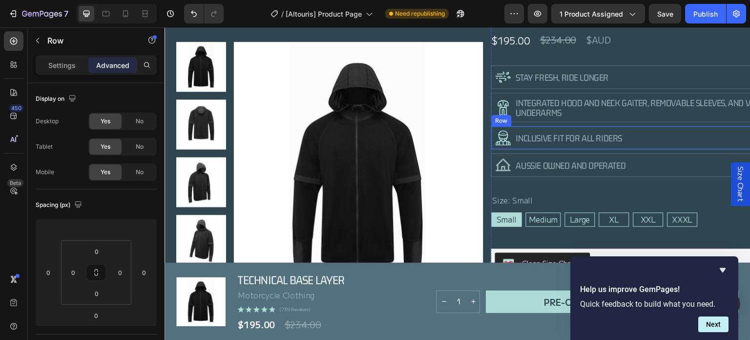
scroll to position [140, 0]
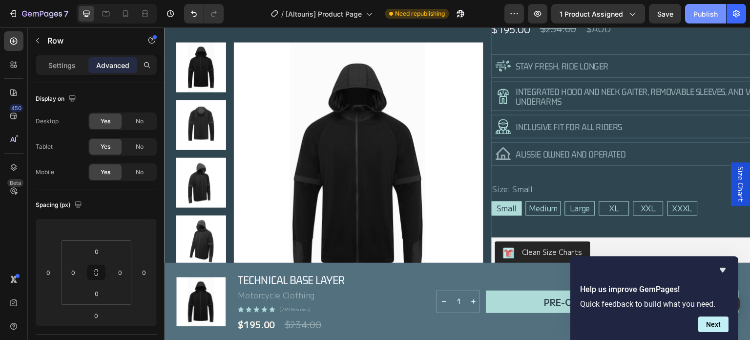
click at [697, 16] on div "Publish" at bounding box center [706, 14] width 24 height 10
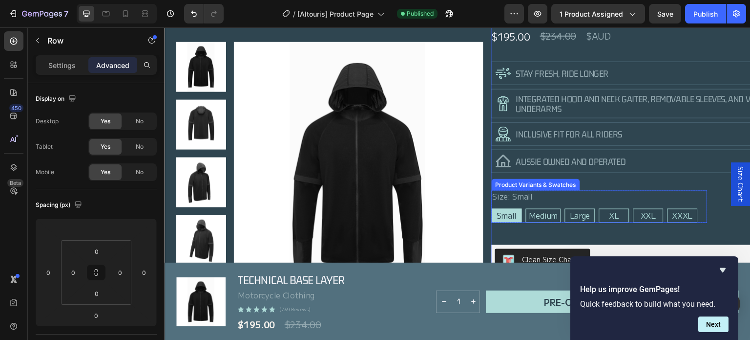
scroll to position [130, 0]
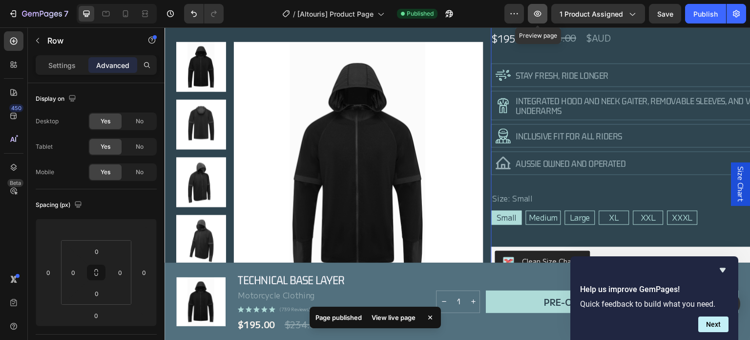
click at [539, 11] on icon "button" at bounding box center [537, 14] width 7 height 6
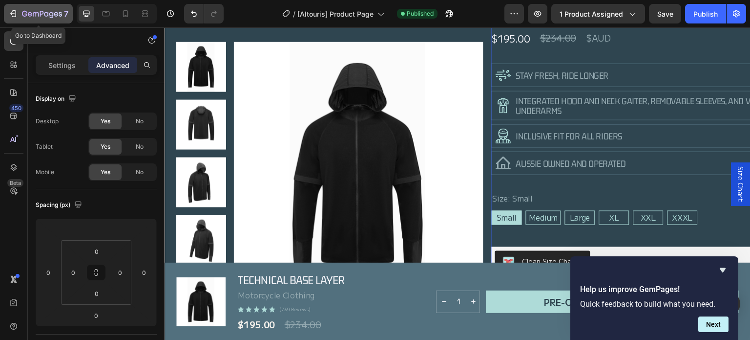
click at [15, 13] on icon "button" at bounding box center [13, 14] width 10 height 10
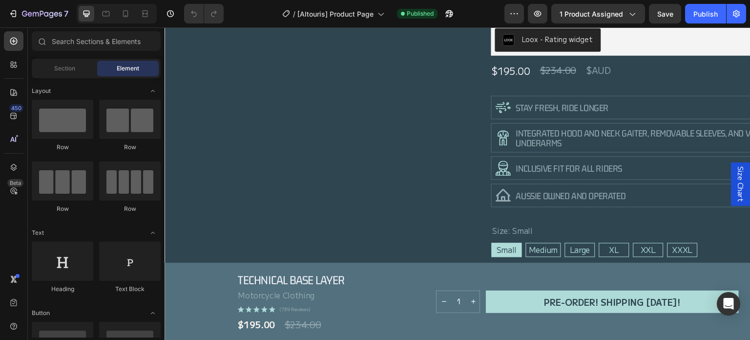
scroll to position [103, 0]
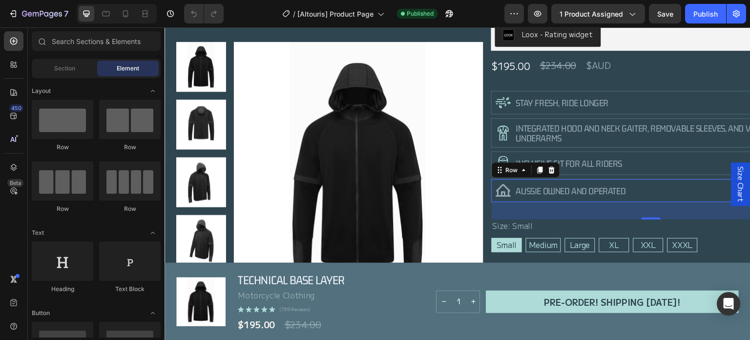
click at [648, 192] on div "Icon AUSSIE OWNED AND OPERATED Heading Row 0" at bounding box center [651, 190] width 320 height 23
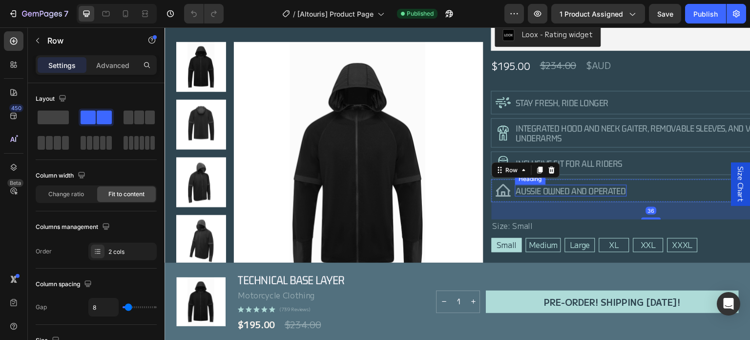
click at [618, 185] on h2 "AUSSIE OWNED AND OPERATED" at bounding box center [571, 191] width 112 height 12
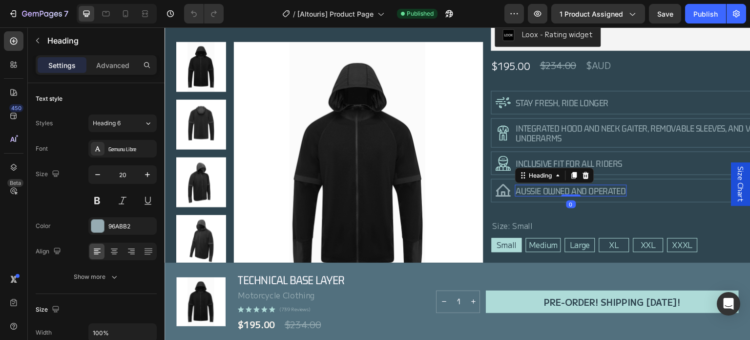
click at [627, 190] on h2 "AUSSIE OWNED AND OPERATED" at bounding box center [571, 191] width 112 height 12
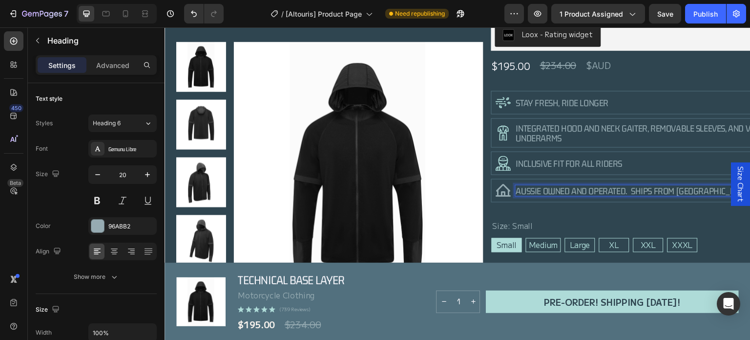
click at [651, 190] on p "AUSSIE OWNED AND OPERATED. SHIPS FROM SYDNEY" at bounding box center [633, 191] width 235 height 10
click at [712, 192] on p "AUSSIE OWNED AND OPERATED. SHIPPED FROM SYDNEY" at bounding box center [638, 191] width 245 height 10
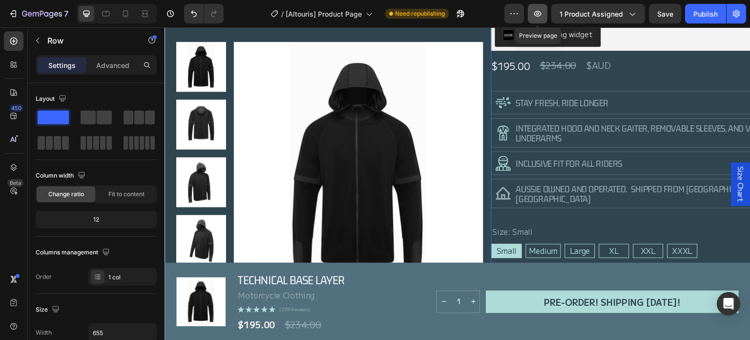
click at [541, 13] on icon "button" at bounding box center [538, 14] width 10 height 10
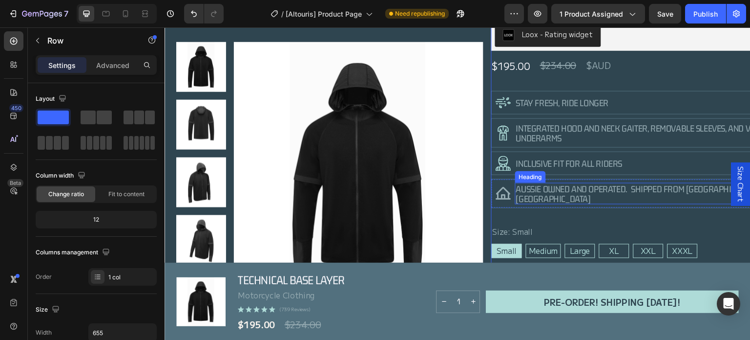
click at [662, 190] on p "AUSSIE OWNED AND OPERATED. SHIPPED FROM SYDNEY, AUSTRALIA" at bounding box center [661, 194] width 290 height 20
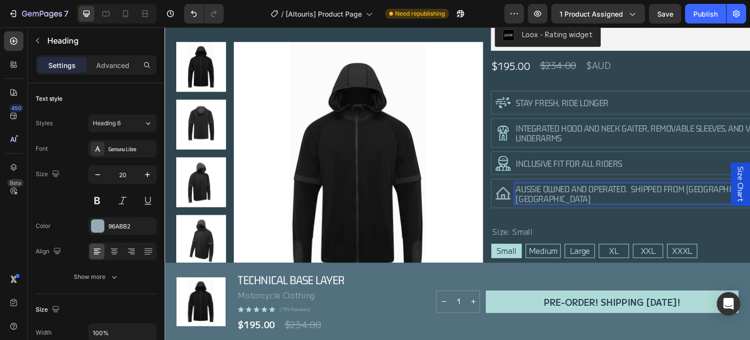
click at [662, 190] on p "AUSSIE OWNED AND OPERATED. SHIPPED FROM SYDNEY, AUSTRALIA" at bounding box center [661, 194] width 290 height 20
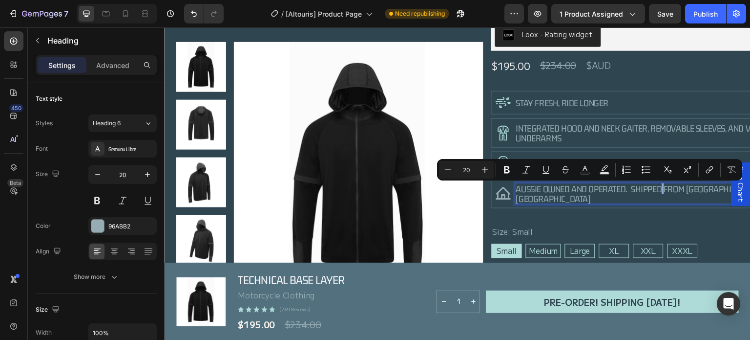
click at [662, 190] on p "AUSSIE OWNED AND OPERATED. SHIPPED FROM SYDNEY, AUSTRALIA" at bounding box center [661, 194] width 290 height 20
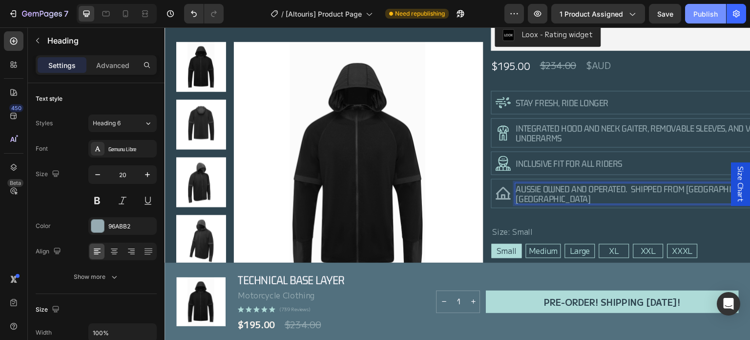
click at [705, 13] on div "Publish" at bounding box center [706, 14] width 24 height 10
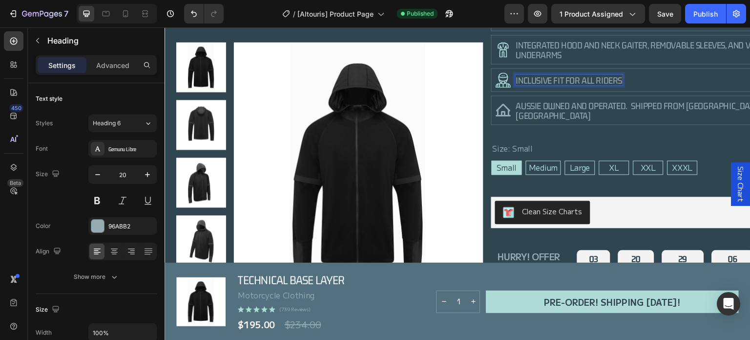
scroll to position [185, 0]
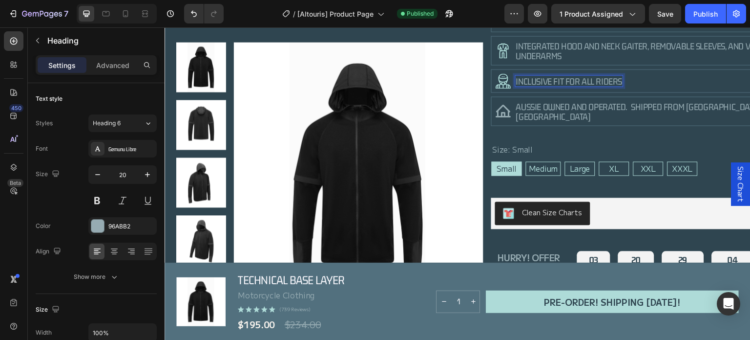
click at [619, 79] on p "inclusive fit for all riders" at bounding box center [569, 81] width 107 height 10
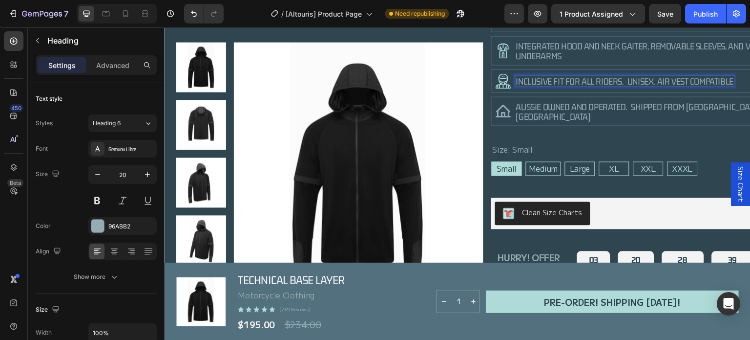
click at [656, 81] on p "inclusive fit for all riders. UNISEX. AIR VEST COMPATIBLE" at bounding box center [625, 81] width 218 height 10
click at [538, 16] on icon "button" at bounding box center [537, 14] width 7 height 6
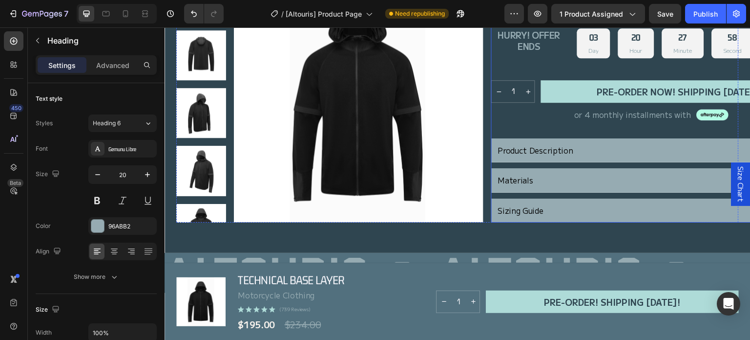
scroll to position [410, 0]
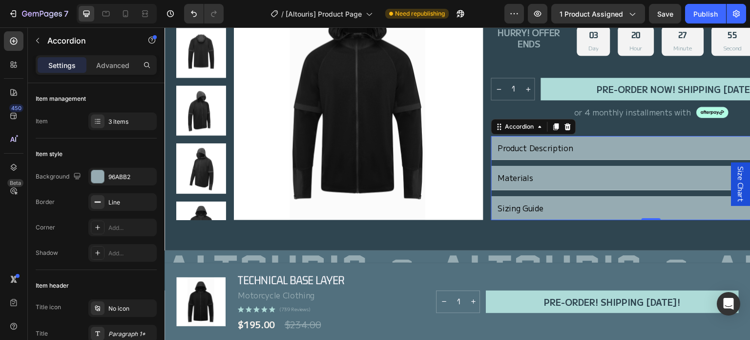
click at [559, 171] on div "Materials" at bounding box center [645, 177] width 296 height 13
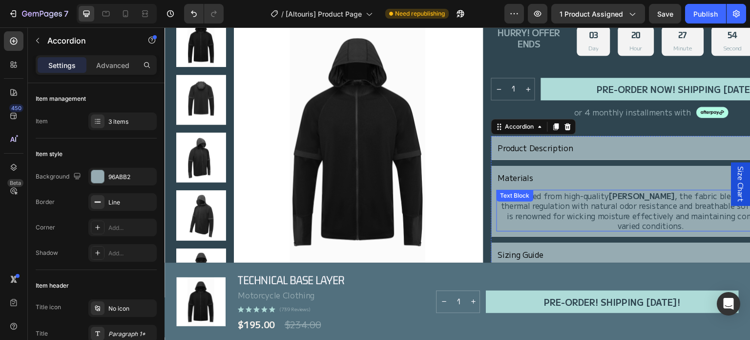
click at [582, 191] on p "Crafted from high-quality merino wool , the fabric blends exceptional thermal r…" at bounding box center [651, 211] width 307 height 40
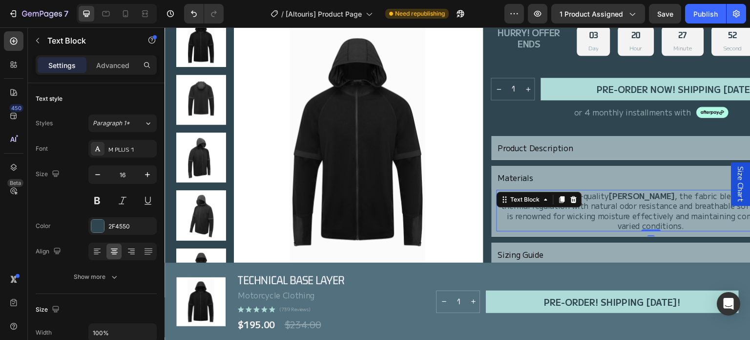
click at [609, 197] on p "Crafted from high-quality merino wool , the fabric blends exceptional thermal r…" at bounding box center [651, 211] width 307 height 40
click at [606, 191] on p "Crafted from high-quality merino wool , the fabric blends exceptional thermal r…" at bounding box center [651, 211] width 307 height 40
click at [610, 191] on p "Crafted from high-quality Aystralian merino wool , the fabric blends exceptiona…" at bounding box center [651, 211] width 307 height 40
click at [686, 191] on p "Crafted from high-quality Australian merino wool , the fabric blends exceptiona…" at bounding box center [651, 211] width 307 height 40
click at [691, 191] on p "Crafted from high-quality Australian merino wool , the fabric blends exceptiona…" at bounding box center [651, 211] width 307 height 40
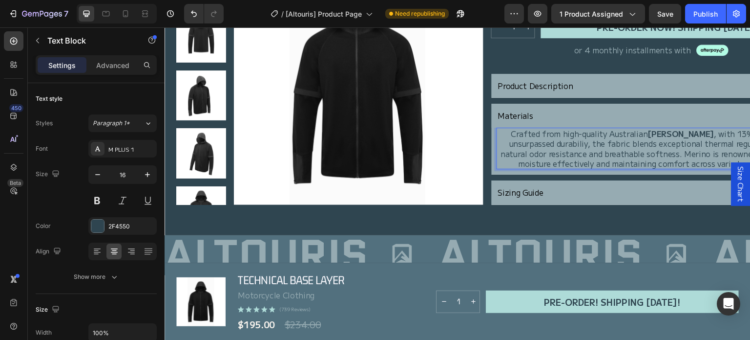
scroll to position [472, 0]
click at [543, 135] on p "Crafted from high-quality Australian merino wool , with 13% nylon for unsurpass…" at bounding box center [651, 148] width 307 height 40
click at [597, 128] on p "Crafted from high-quality Australian merino wool , with 13% nylon for unsurpass…" at bounding box center [651, 148] width 307 height 40
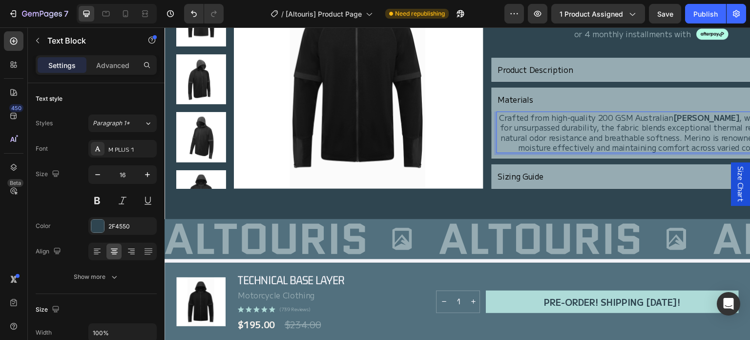
scroll to position [489, 0]
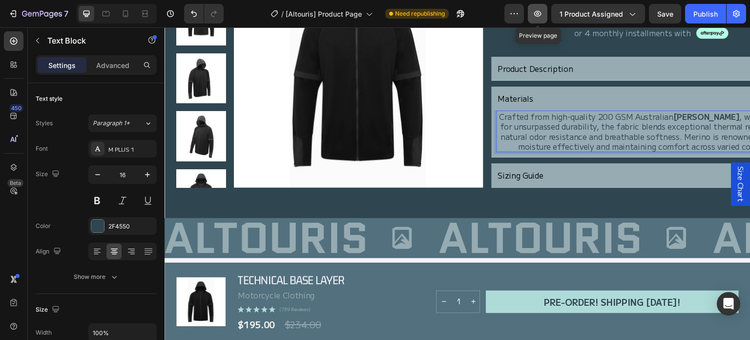
click at [542, 14] on icon "button" at bounding box center [537, 14] width 7 height 6
click at [700, 14] on div "Publish" at bounding box center [706, 14] width 24 height 10
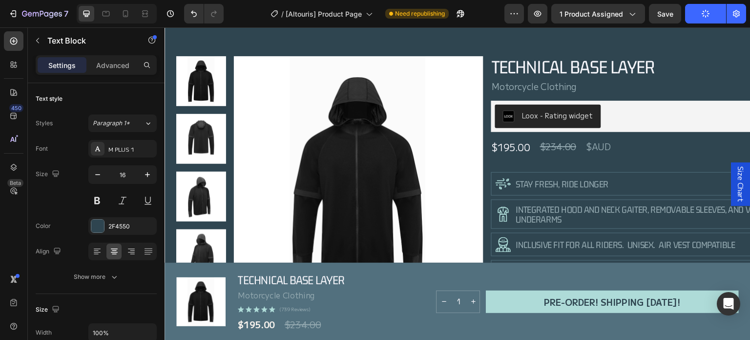
scroll to position [23, 0]
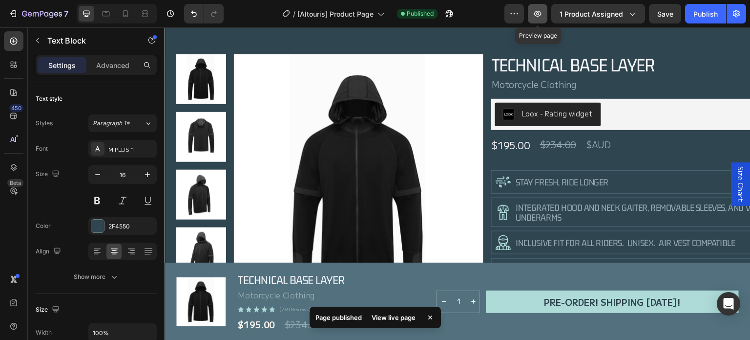
click at [539, 13] on icon "button" at bounding box center [537, 13] width 3 height 3
